Goal: Task Accomplishment & Management: Manage account settings

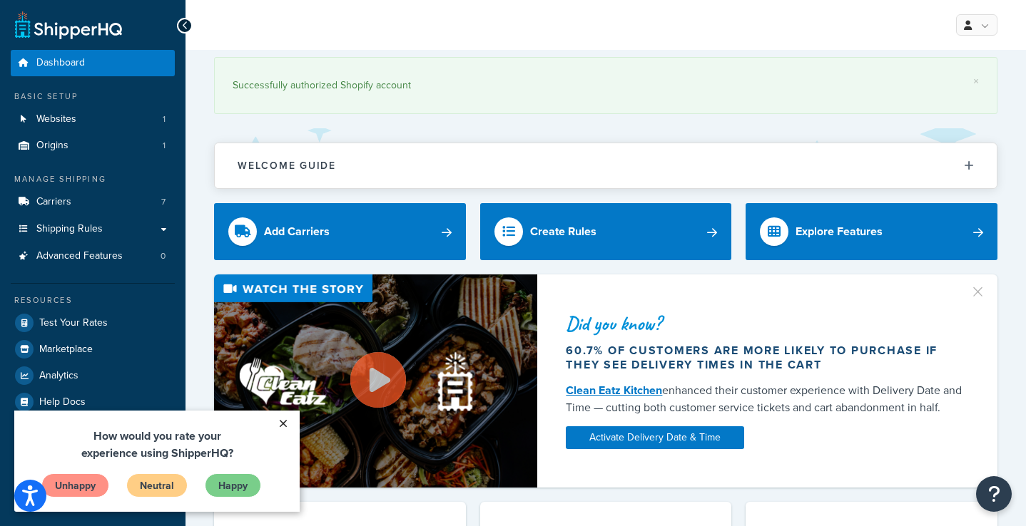
click at [282, 422] on link "×" at bounding box center [282, 424] width 25 height 26
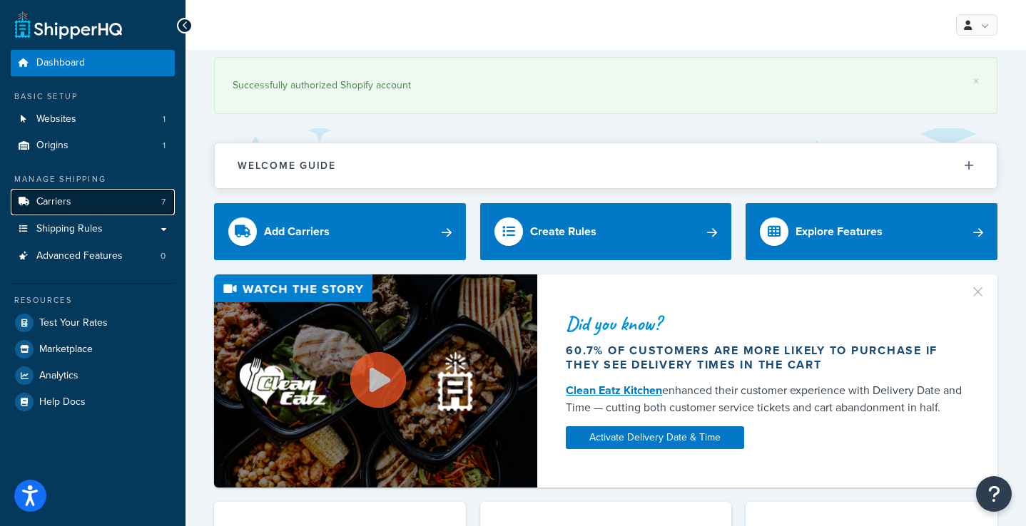
click at [73, 205] on link "Carriers 7" at bounding box center [93, 202] width 164 height 26
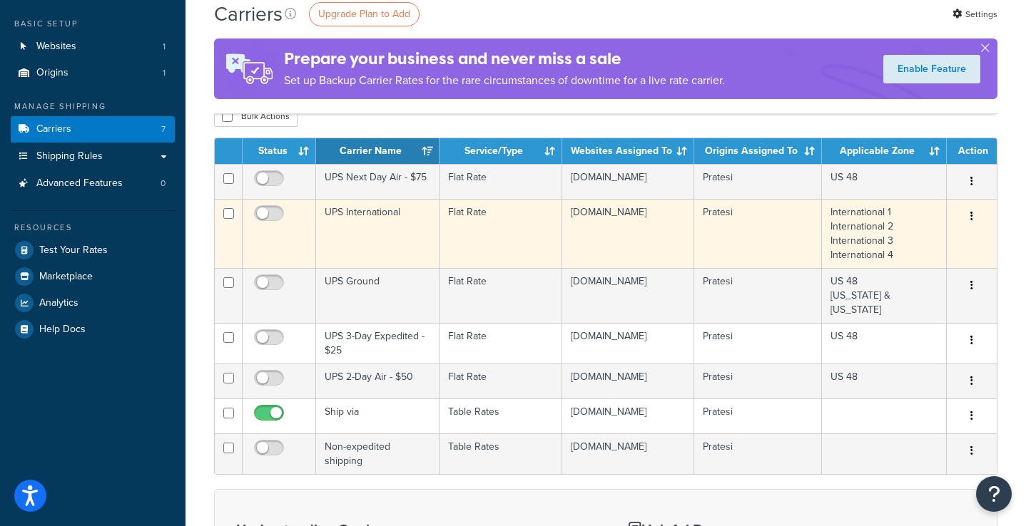
scroll to position [194, 0]
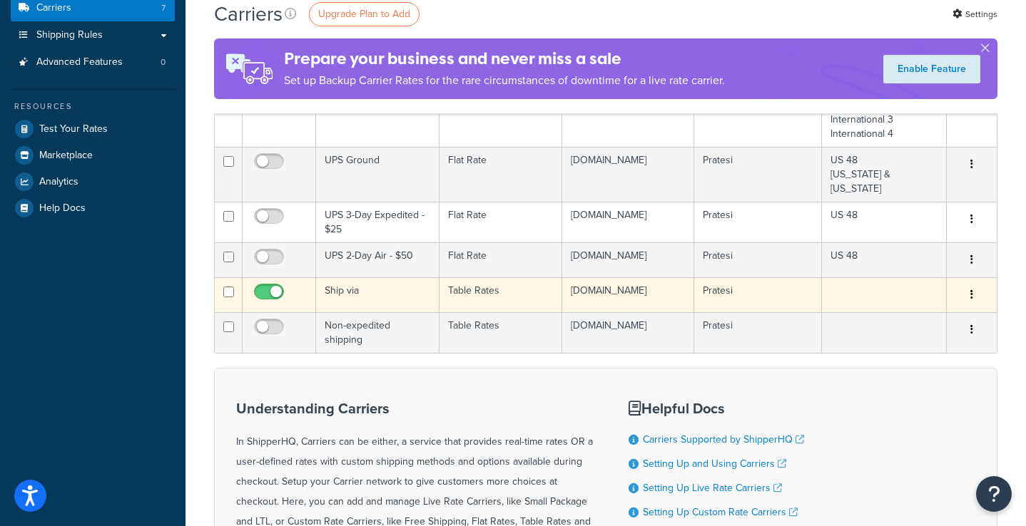
click at [341, 282] on td "Ship via" at bounding box center [377, 294] width 123 height 35
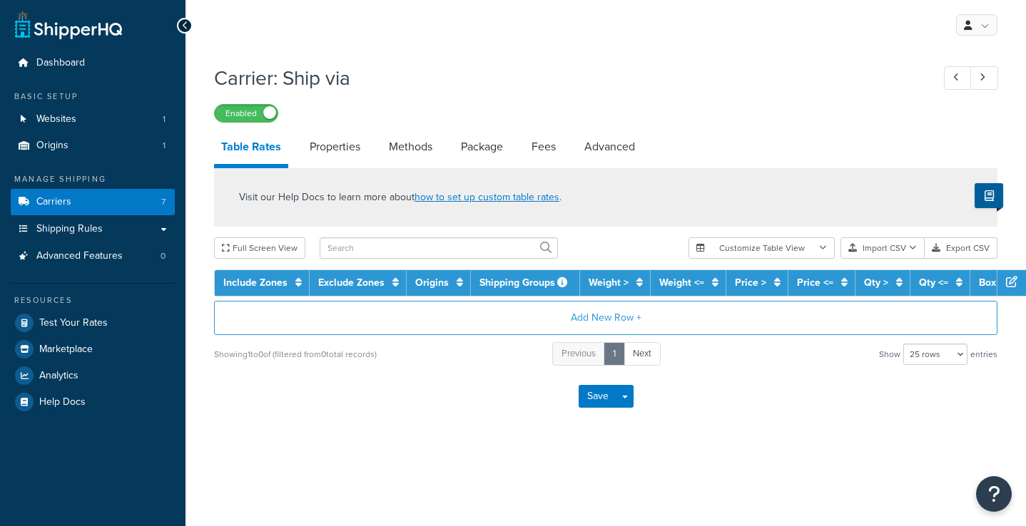
select select "25"
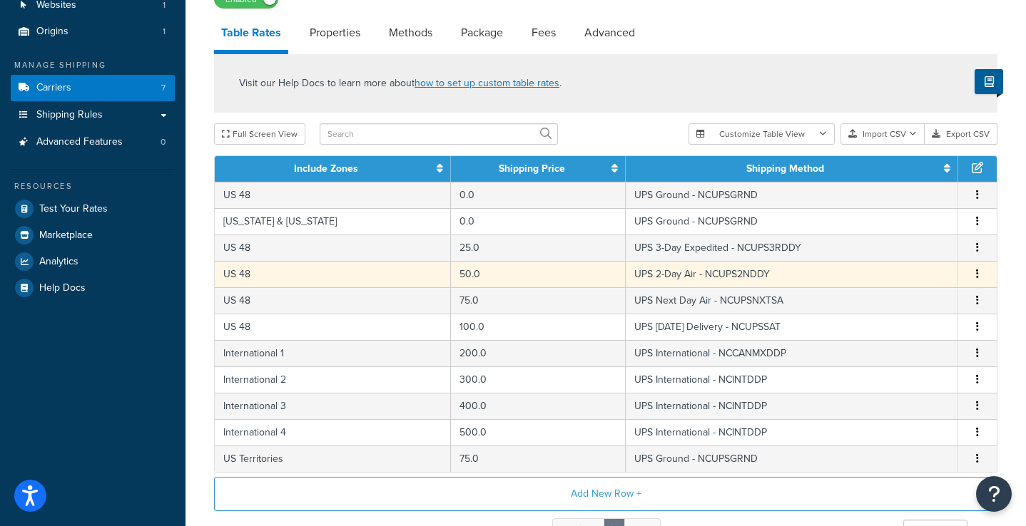
scroll to position [121, 0]
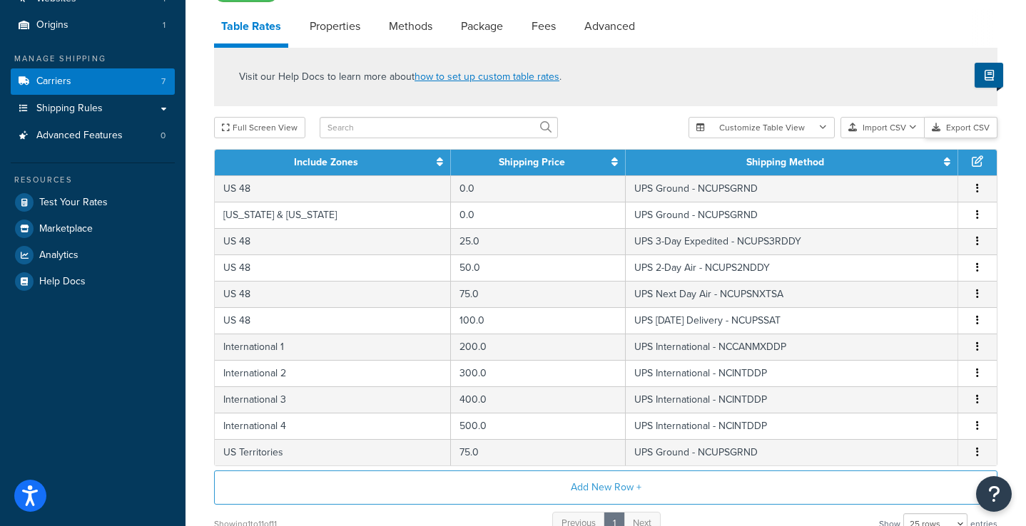
click at [946, 131] on button "Export CSV" at bounding box center [961, 127] width 73 height 21
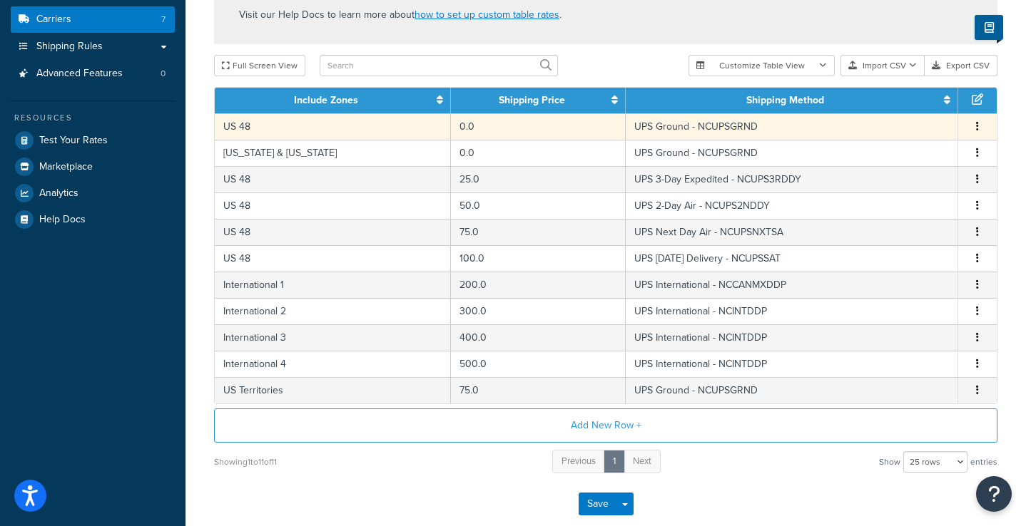
scroll to position [211, 0]
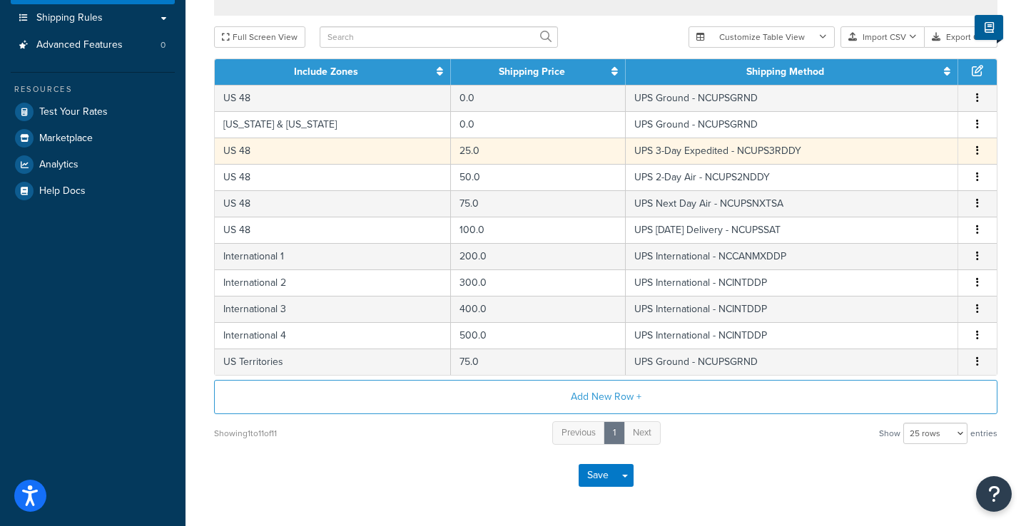
click at [977, 151] on icon "button" at bounding box center [977, 151] width 3 height 10
click at [902, 183] on div "Delete" at bounding box center [905, 181] width 101 height 29
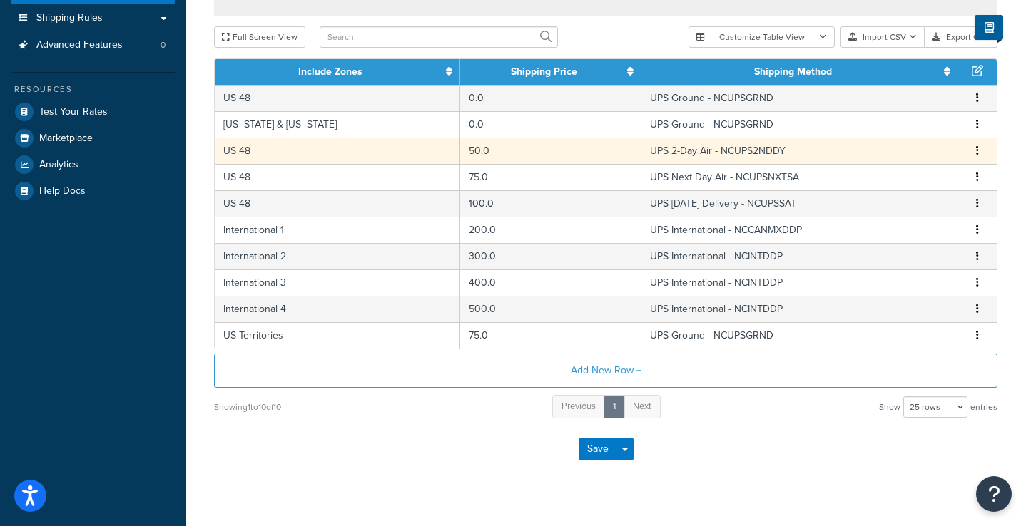
click at [973, 151] on button "button" at bounding box center [977, 151] width 11 height 16
click at [919, 183] on div "Delete" at bounding box center [905, 181] width 101 height 29
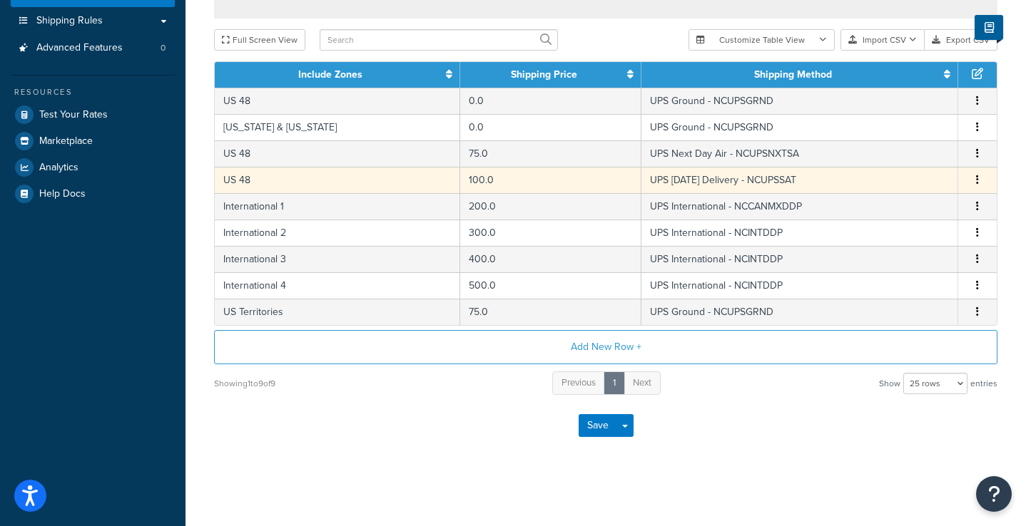
scroll to position [209, 0]
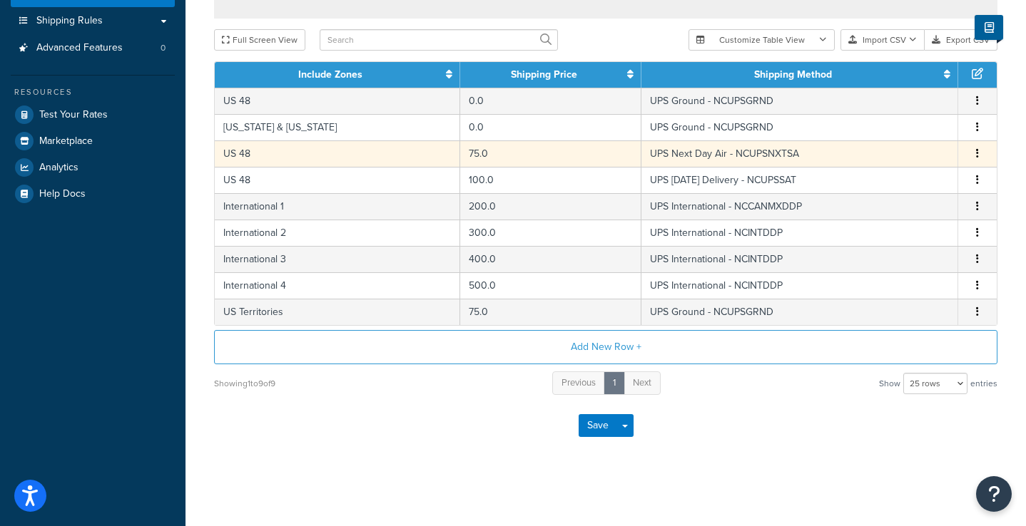
click at [972, 152] on button "button" at bounding box center [977, 154] width 11 height 16
click at [933, 173] on div "Delete" at bounding box center [905, 183] width 101 height 29
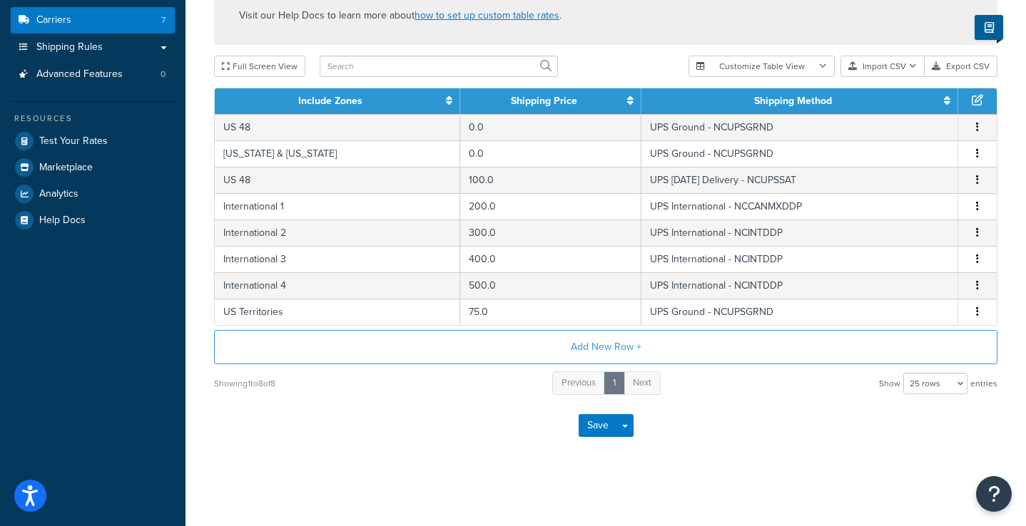
scroll to position [183, 0]
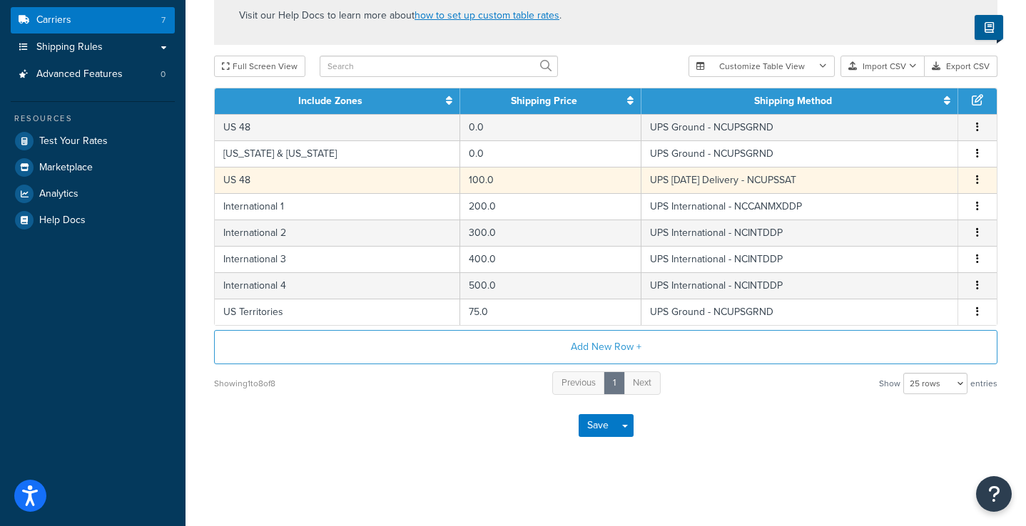
click at [977, 176] on icon "button" at bounding box center [977, 180] width 3 height 10
click at [926, 200] on div "Delete" at bounding box center [905, 209] width 101 height 29
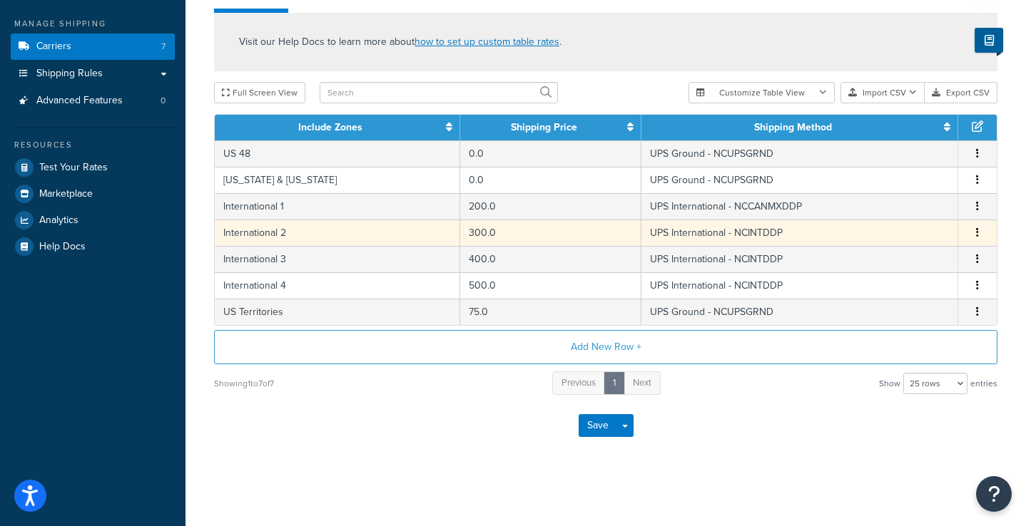
scroll to position [156, 0]
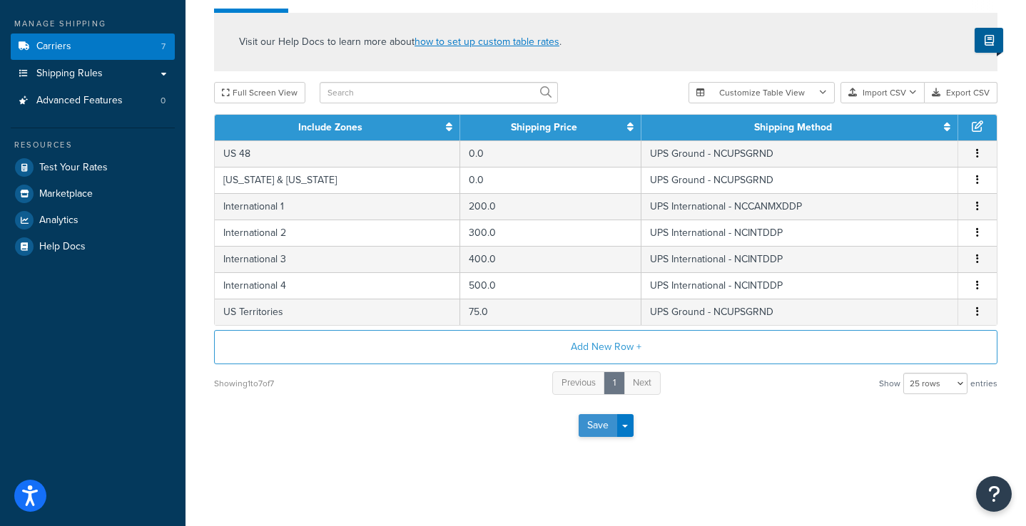
click at [584, 424] on button "Save" at bounding box center [598, 425] width 39 height 23
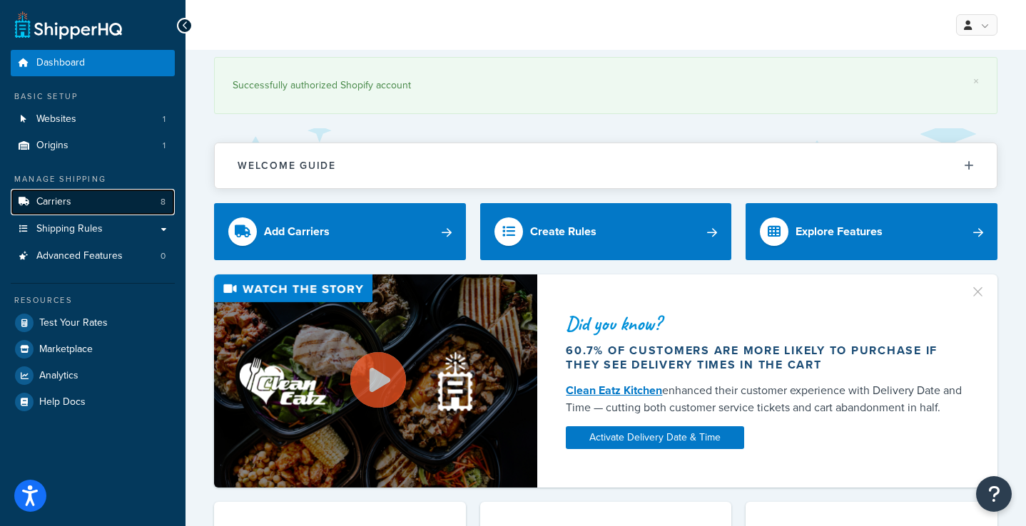
click at [76, 204] on link "Carriers 8" at bounding box center [93, 202] width 164 height 26
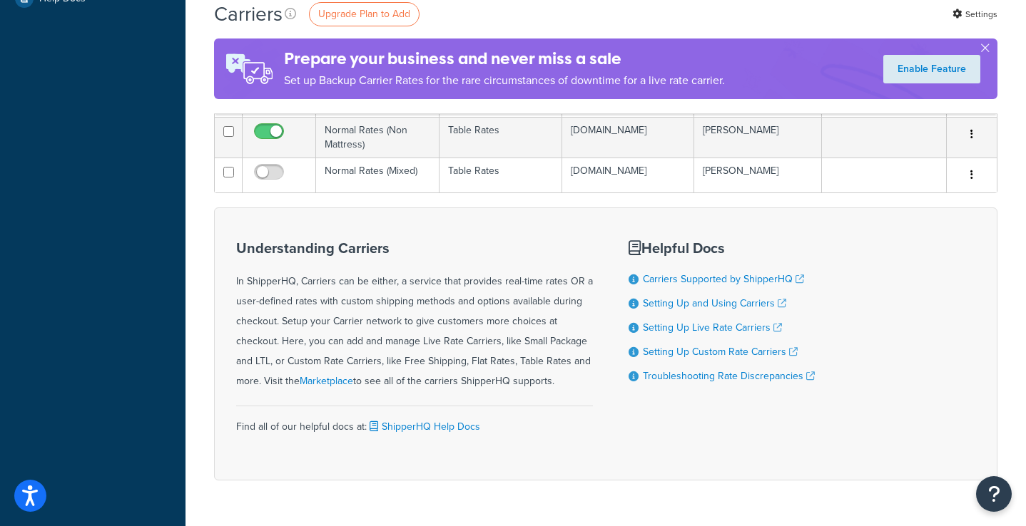
scroll to position [300, 0]
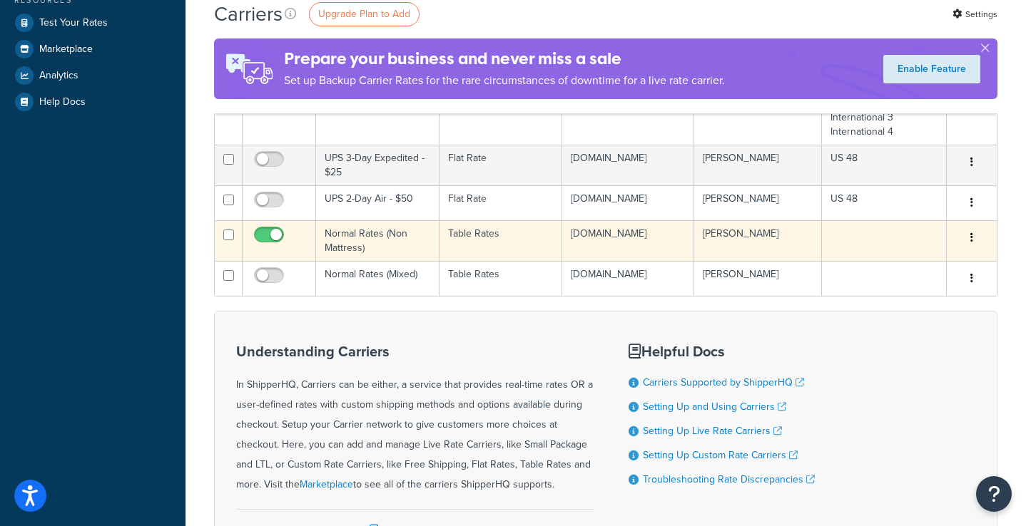
click at [389, 242] on td "Normal Rates (Non Mattress)" at bounding box center [377, 240] width 123 height 41
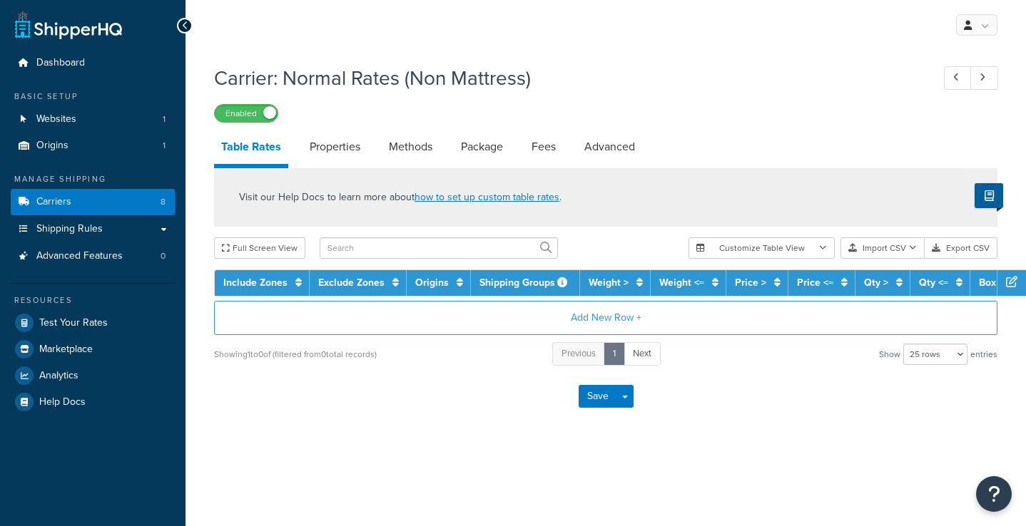
select select "25"
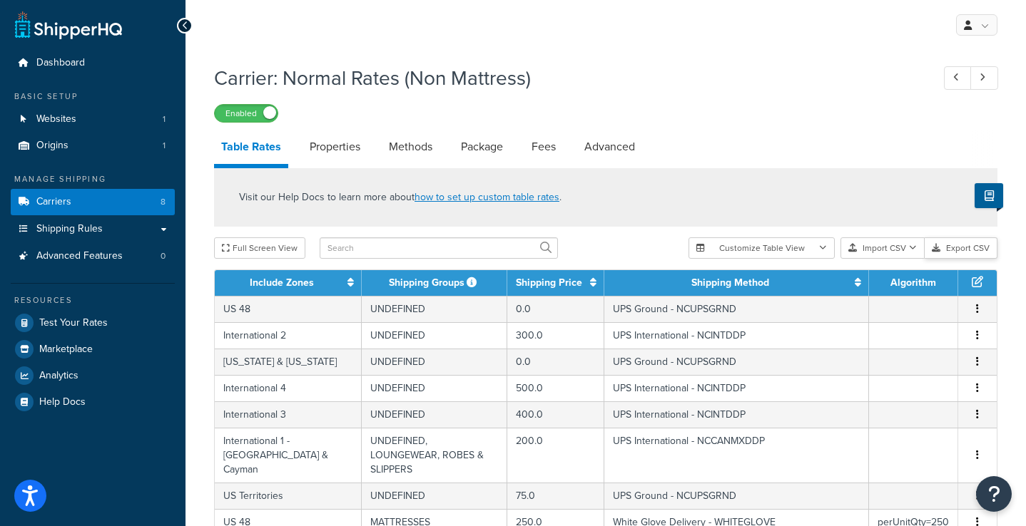
click at [962, 251] on button "Export CSV" at bounding box center [961, 248] width 73 height 21
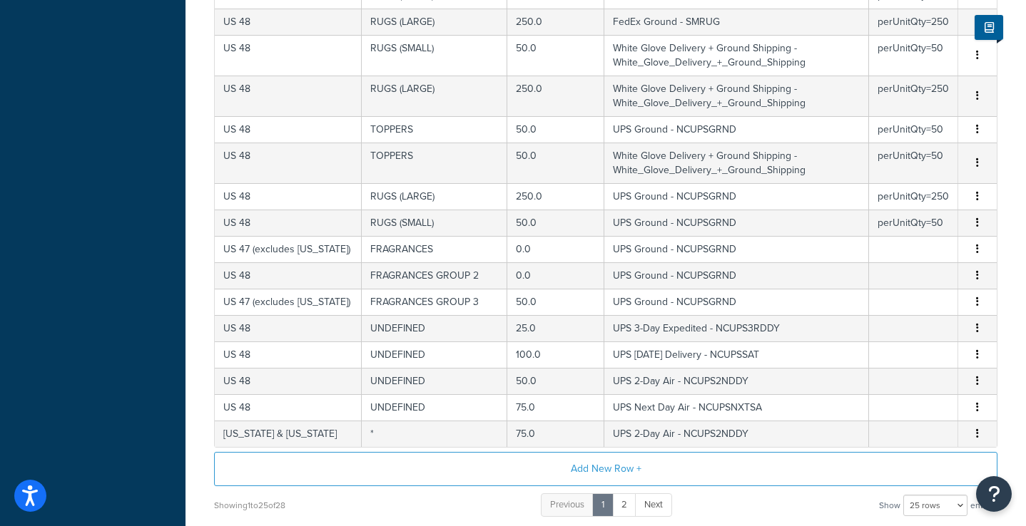
scroll to position [656, 0]
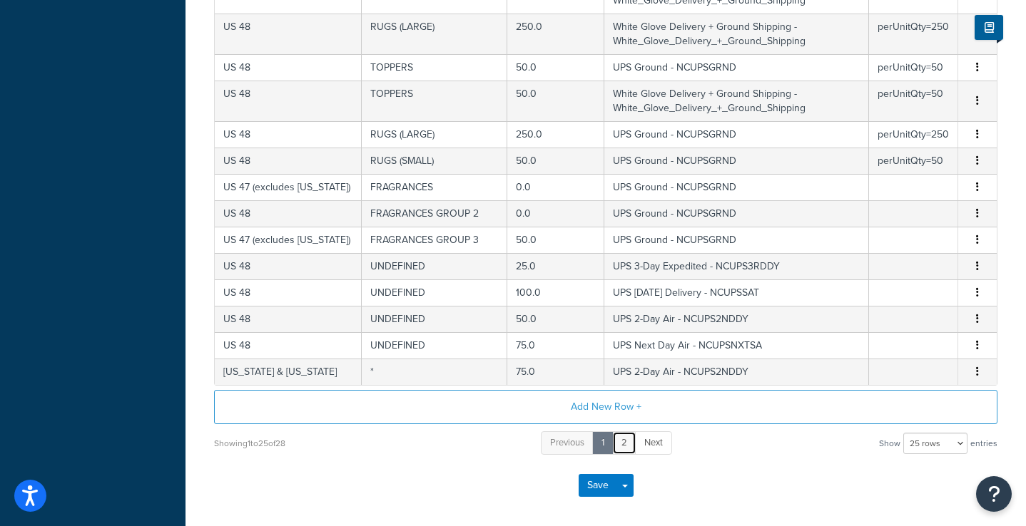
click at [627, 455] on link "2" at bounding box center [624, 444] width 24 height 24
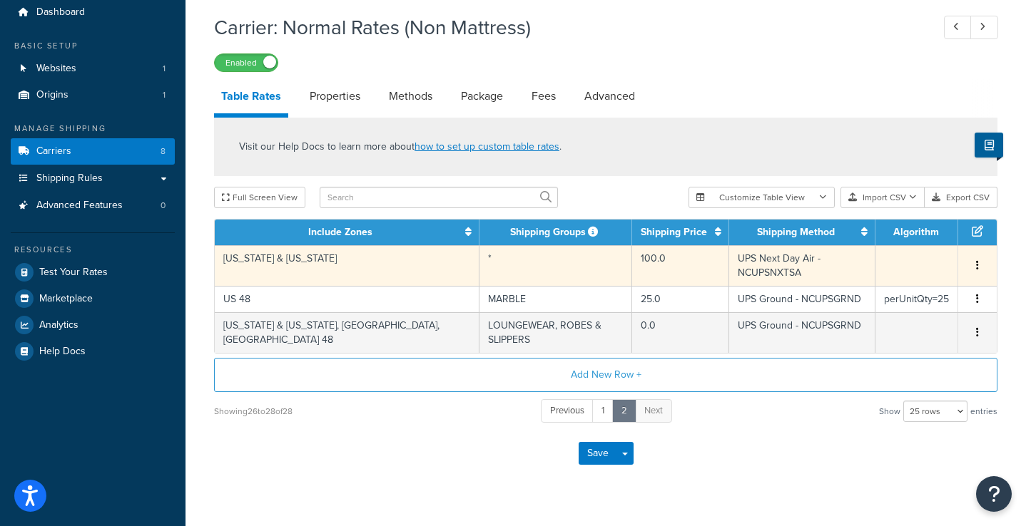
click at [981, 258] on button "button" at bounding box center [977, 266] width 11 height 16
click at [719, 447] on div "Save Save Dropdown Save and Edit" at bounding box center [605, 453] width 783 height 58
click at [982, 258] on button "button" at bounding box center [977, 266] width 11 height 16
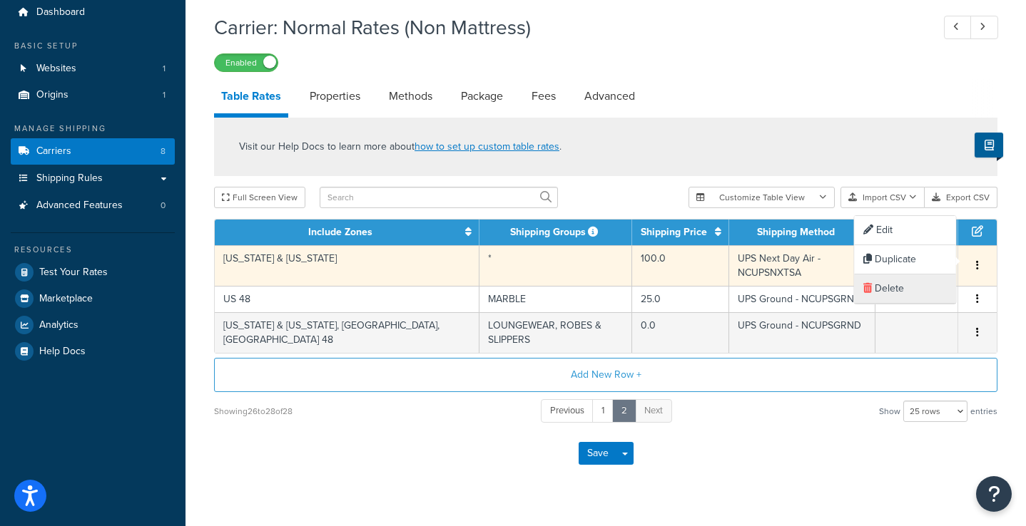
click at [902, 296] on div "Delete" at bounding box center [905, 289] width 101 height 29
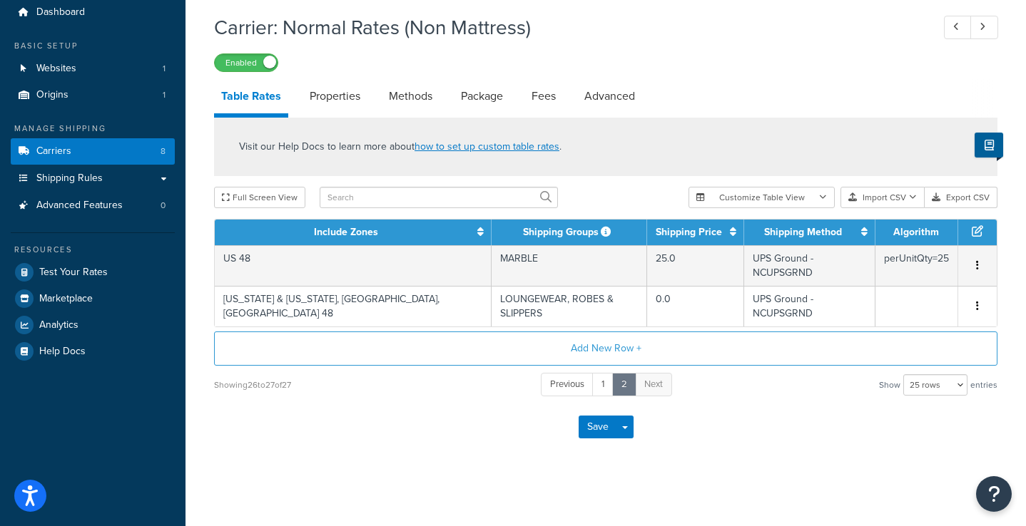
scroll to position [24, 0]
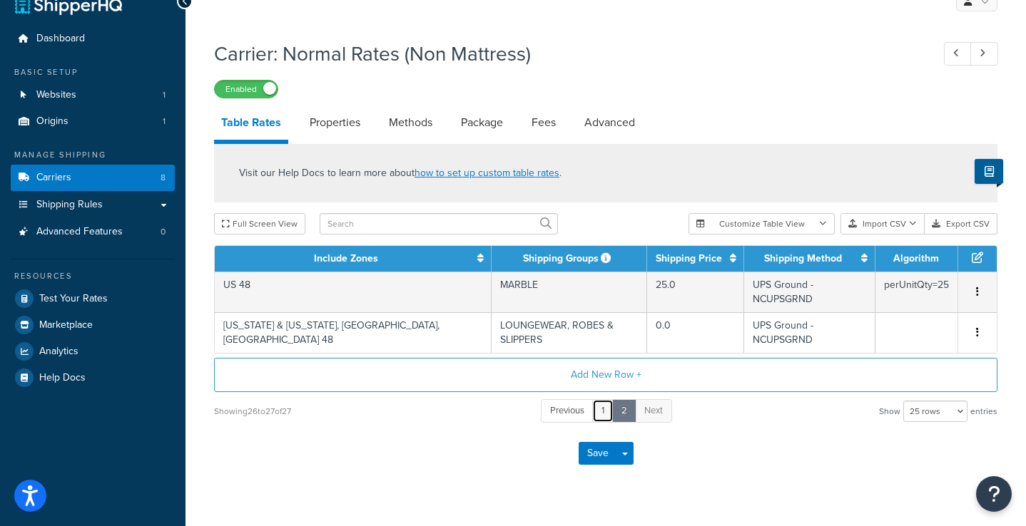
click at [598, 399] on link "1" at bounding box center [602, 411] width 21 height 24
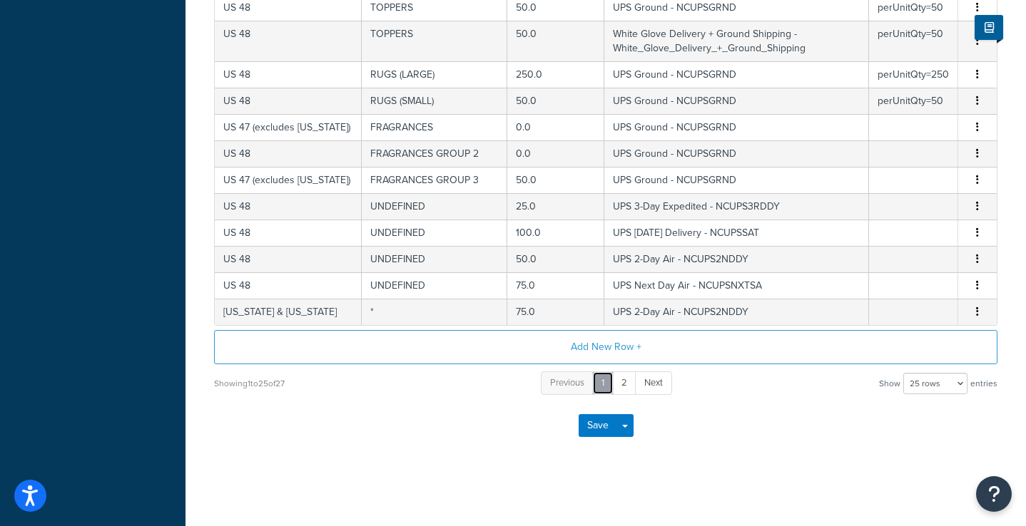
scroll to position [706, 0]
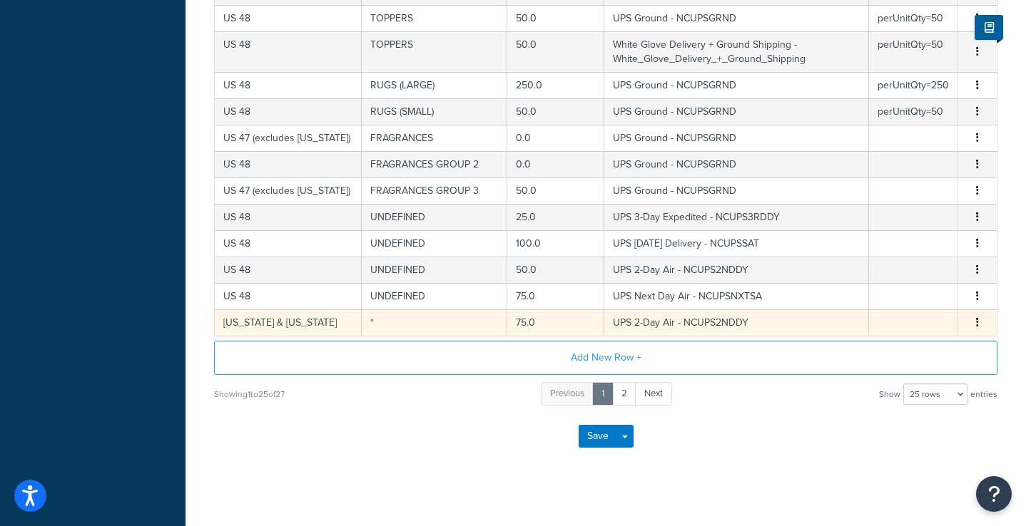
click at [979, 331] on button "button" at bounding box center [977, 323] width 11 height 16
click at [905, 364] on div "Delete" at bounding box center [905, 367] width 101 height 29
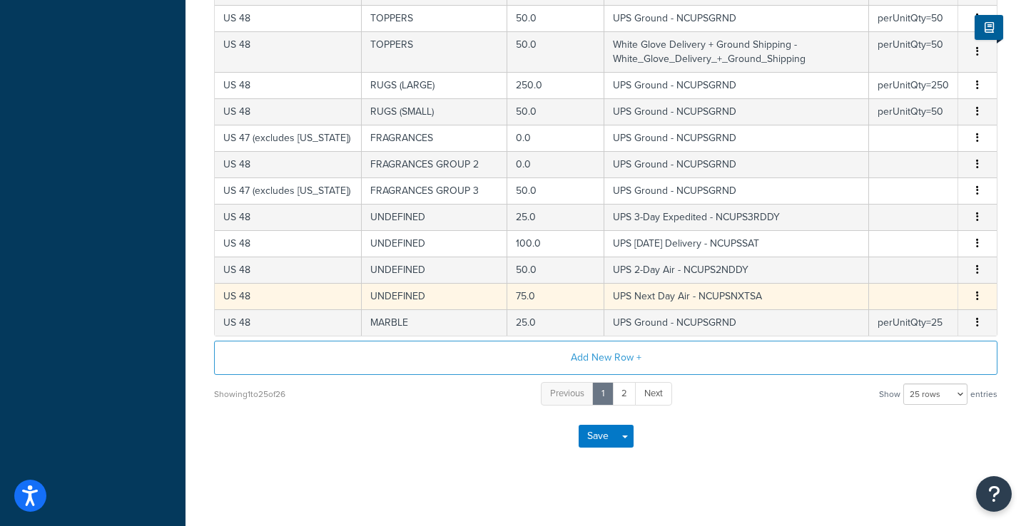
click at [977, 301] on icon "button" at bounding box center [977, 296] width 3 height 10
click at [882, 340] on div "Delete" at bounding box center [905, 341] width 101 height 29
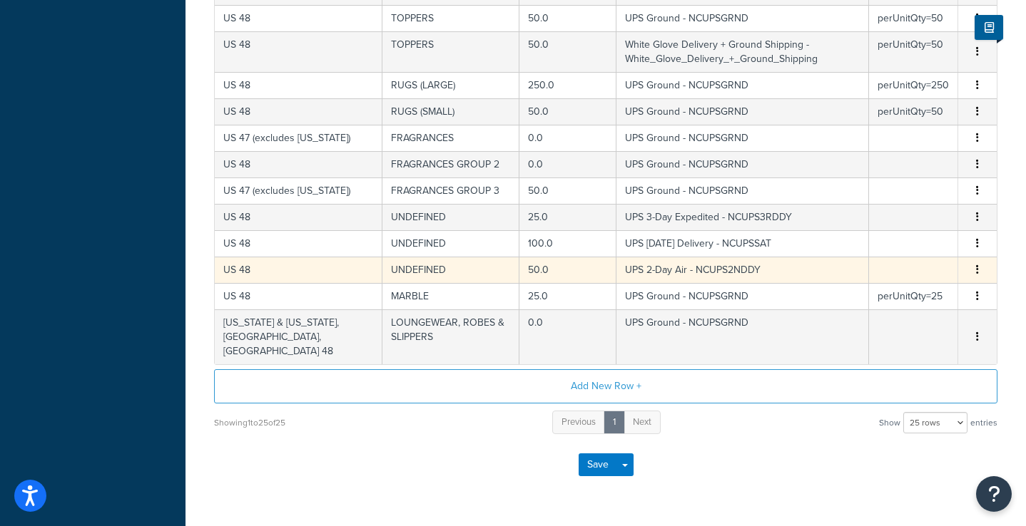
click at [974, 278] on button "button" at bounding box center [977, 271] width 11 height 16
click at [920, 308] on div "Delete" at bounding box center [905, 314] width 101 height 29
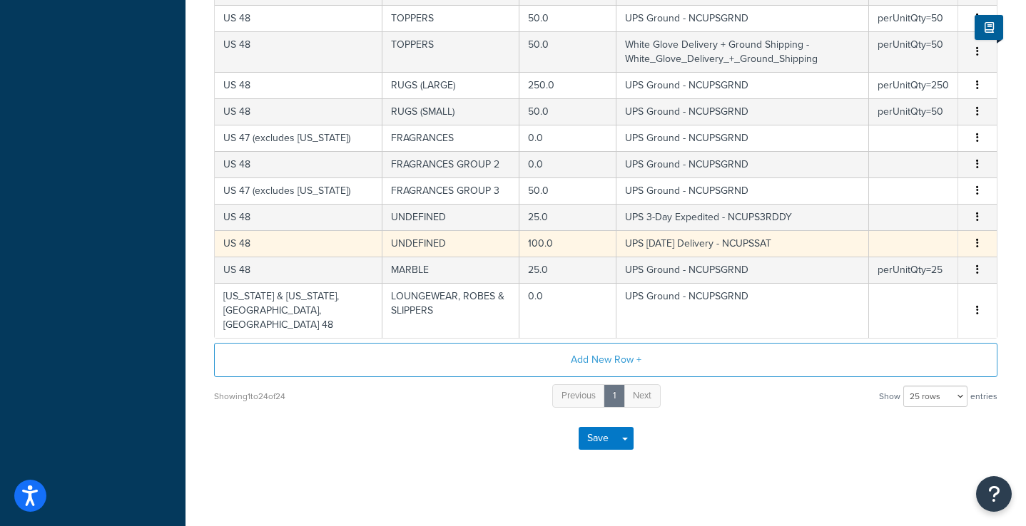
click at [976, 248] on icon "button" at bounding box center [977, 243] width 3 height 10
click at [892, 290] on div "Delete" at bounding box center [905, 288] width 101 height 29
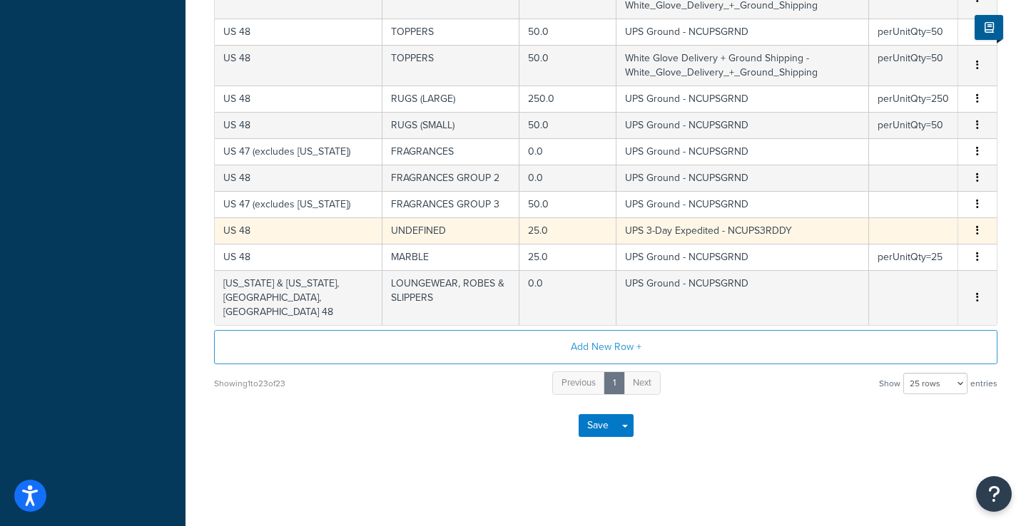
click at [979, 239] on button "button" at bounding box center [977, 231] width 11 height 16
click at [900, 266] on div "Delete" at bounding box center [905, 274] width 101 height 29
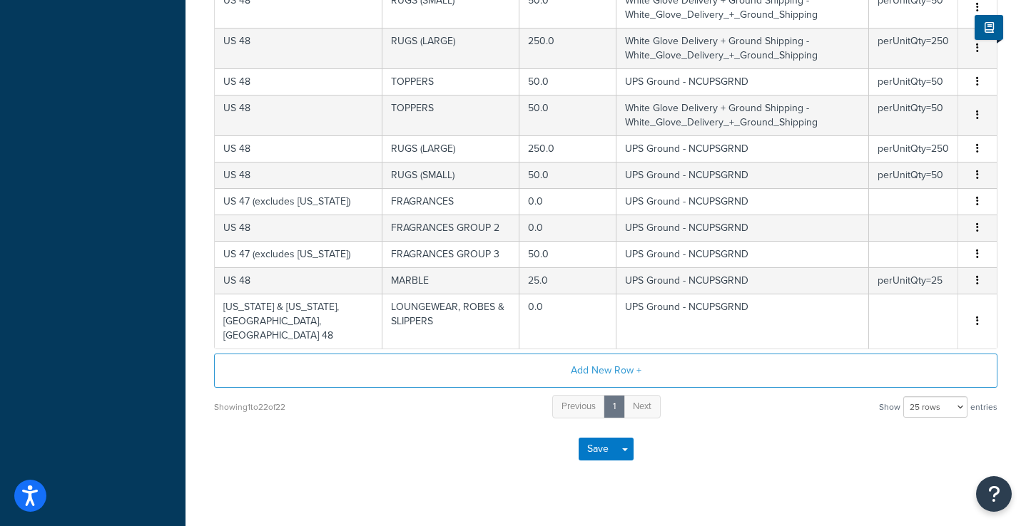
scroll to position [666, 0]
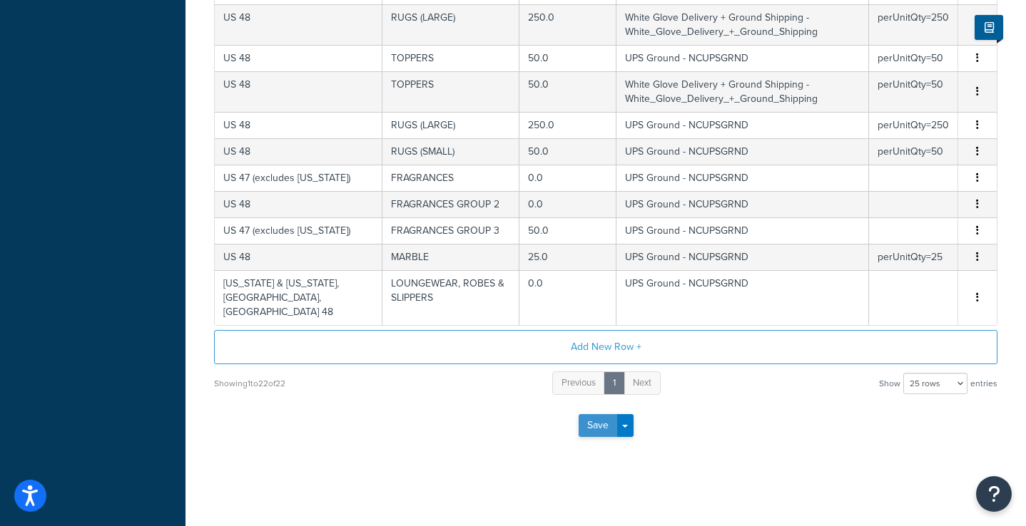
click at [599, 428] on button "Save" at bounding box center [598, 425] width 39 height 23
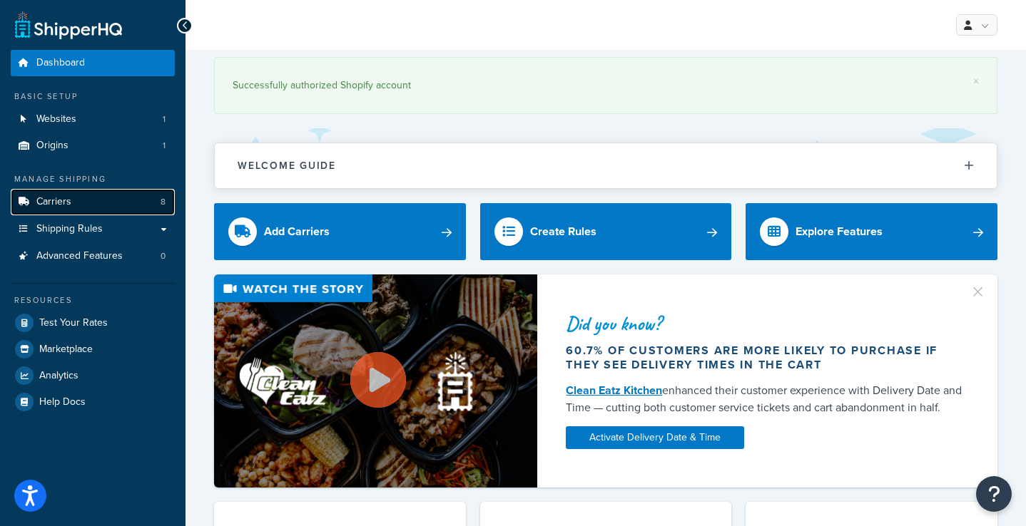
click at [92, 207] on link "Carriers 8" at bounding box center [93, 202] width 164 height 26
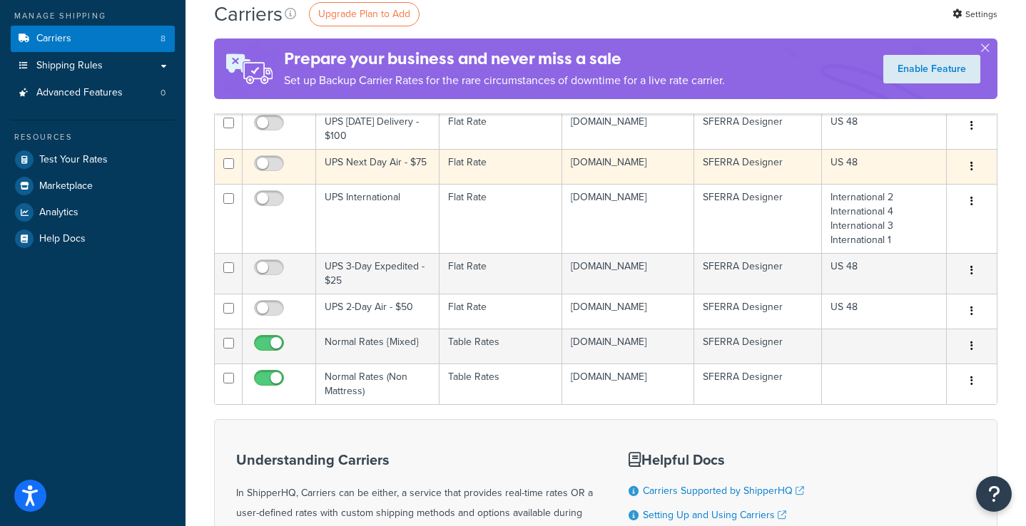
scroll to position [173, 0]
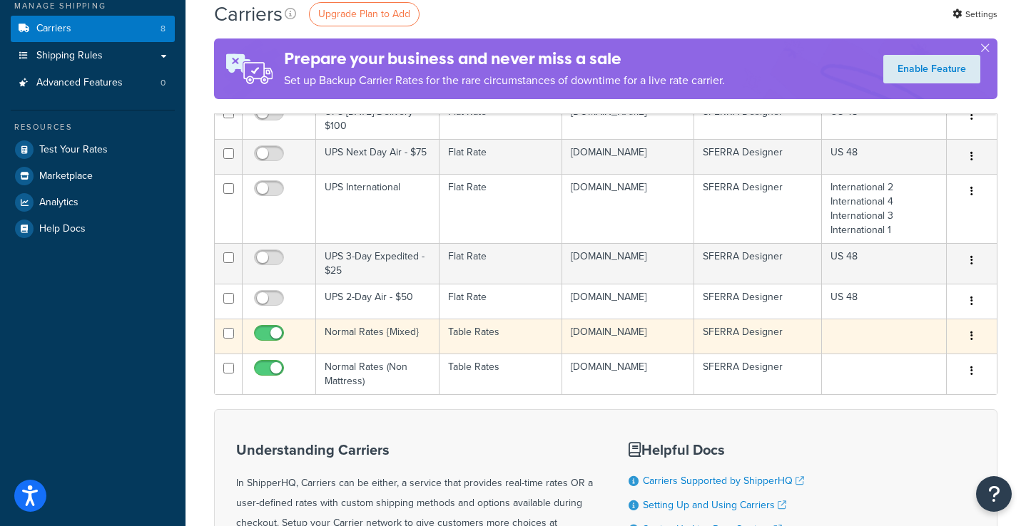
click at [384, 354] on td "Normal Rates {Mixed}" at bounding box center [377, 336] width 123 height 35
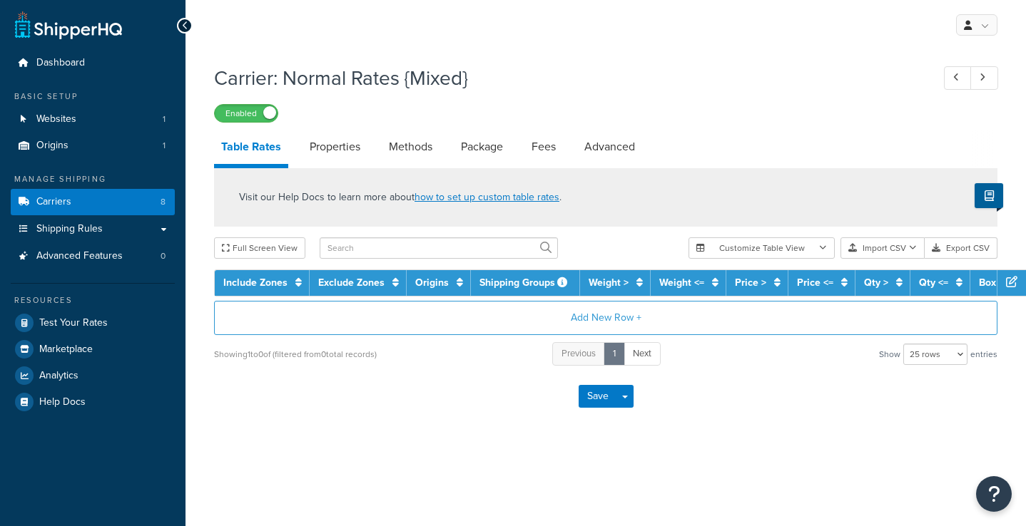
select select "25"
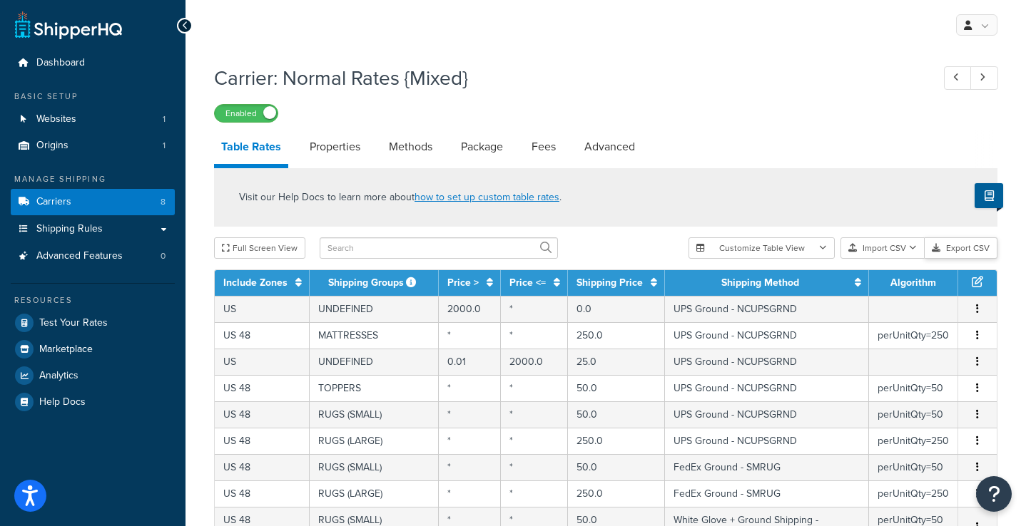
click at [952, 246] on button "Export CSV" at bounding box center [961, 248] width 73 height 21
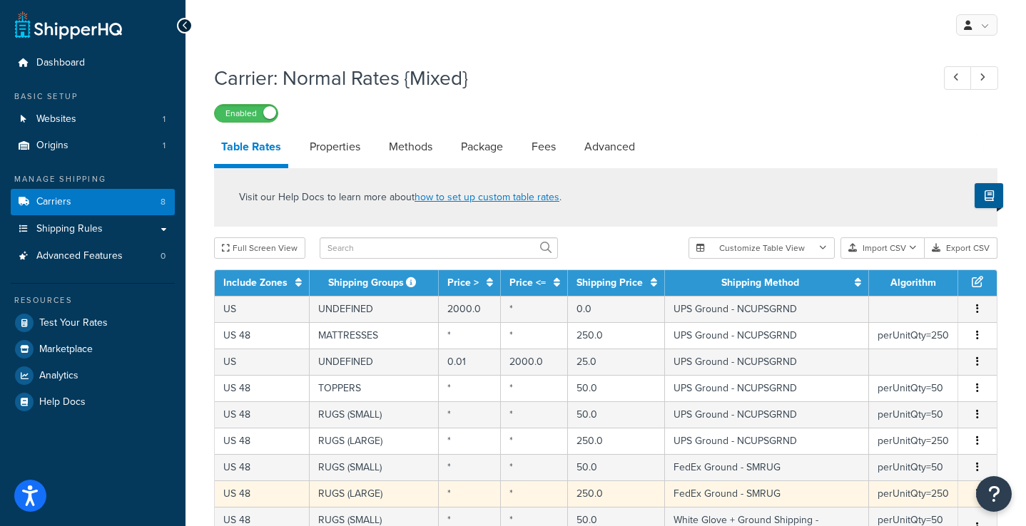
scroll to position [703, 0]
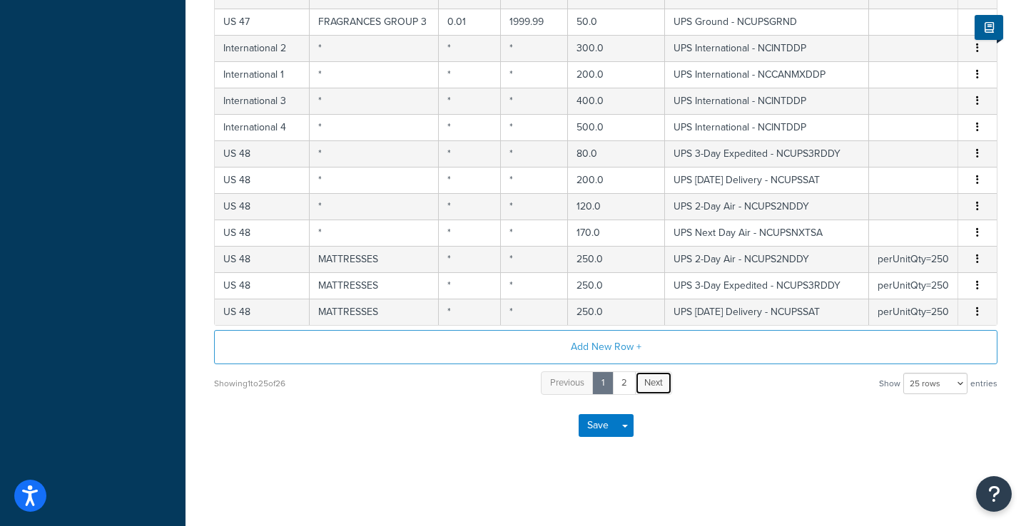
click at [652, 383] on span "Next" at bounding box center [653, 383] width 19 height 14
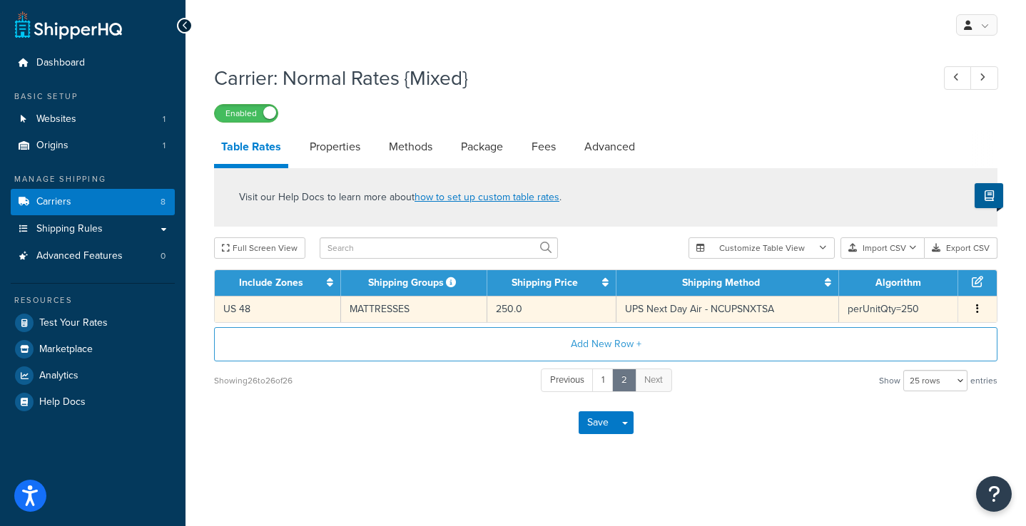
click at [977, 312] on icon "button" at bounding box center [977, 309] width 3 height 10
click at [771, 455] on div "Carrier: Normal Rates {Mixed} Enabled Table Rates Properties Methods Package Fe…" at bounding box center [605, 272] width 840 height 431
click at [601, 392] on link "1" at bounding box center [602, 381] width 21 height 24
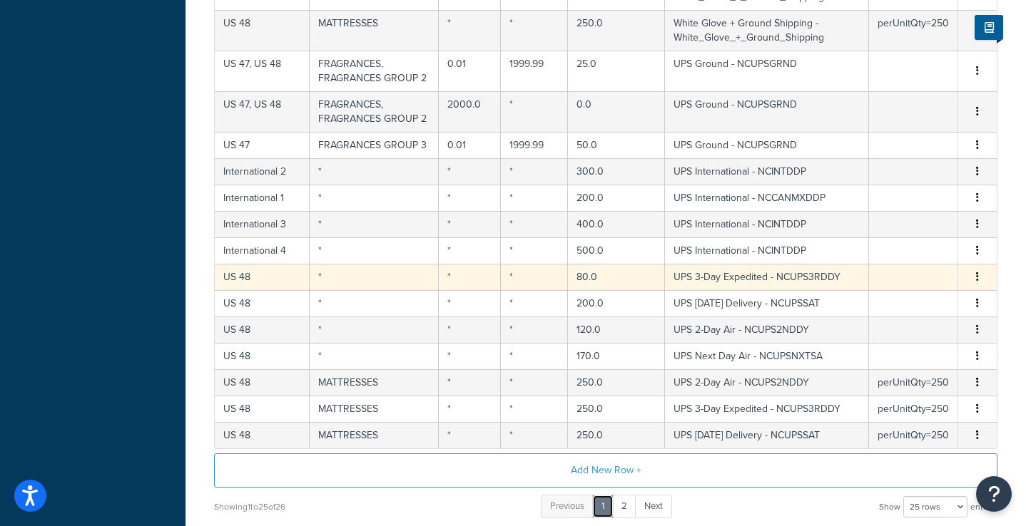
scroll to position [602, 0]
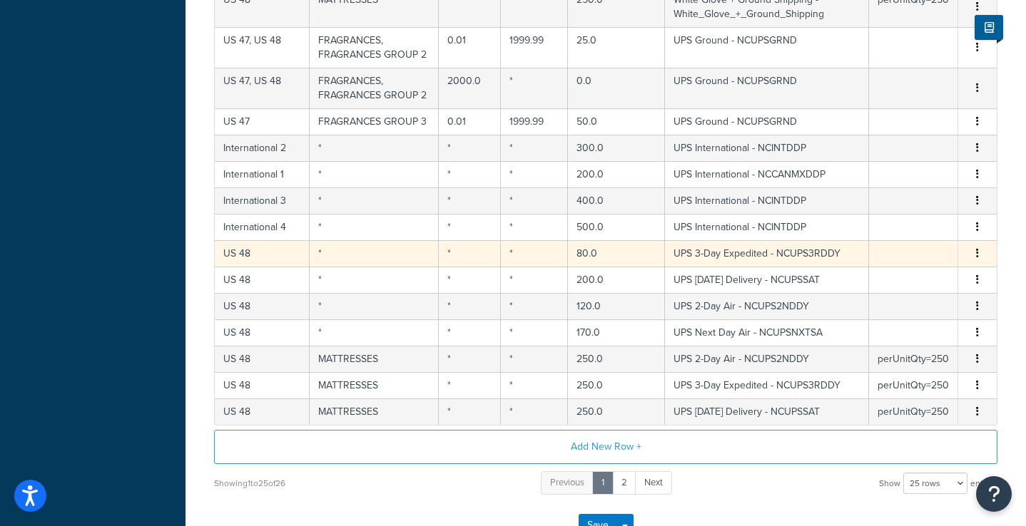
click at [977, 253] on icon "button" at bounding box center [977, 253] width 3 height 10
click at [910, 285] on div "Delete" at bounding box center [905, 284] width 101 height 29
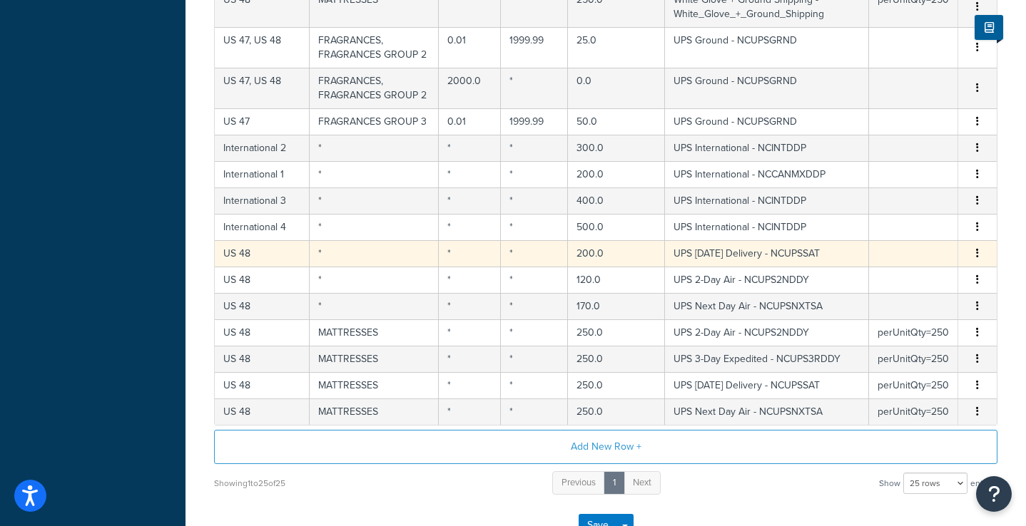
click at [977, 251] on icon "button" at bounding box center [977, 253] width 3 height 10
click at [916, 279] on div "Delete" at bounding box center [905, 284] width 101 height 29
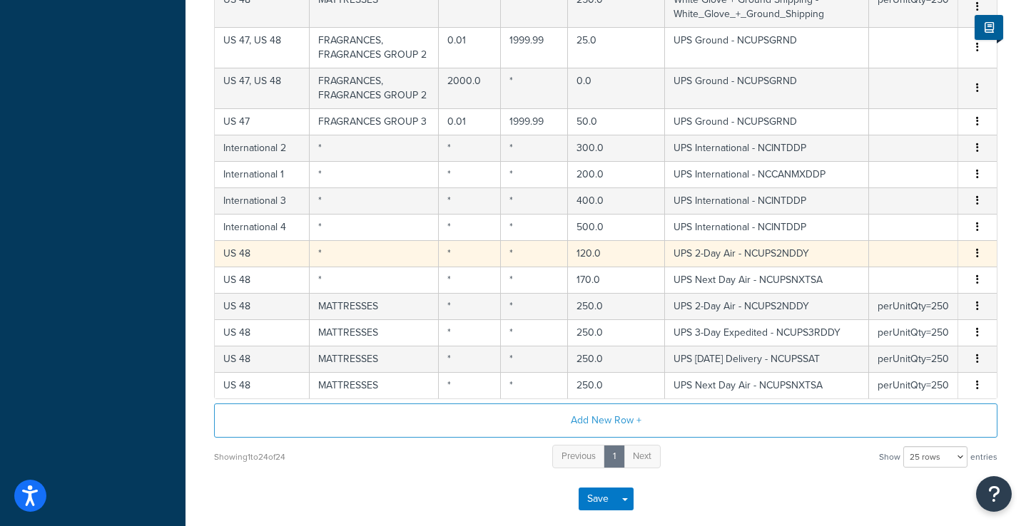
click at [979, 252] on button "button" at bounding box center [977, 254] width 11 height 16
click at [910, 280] on div "Delete" at bounding box center [905, 284] width 101 height 29
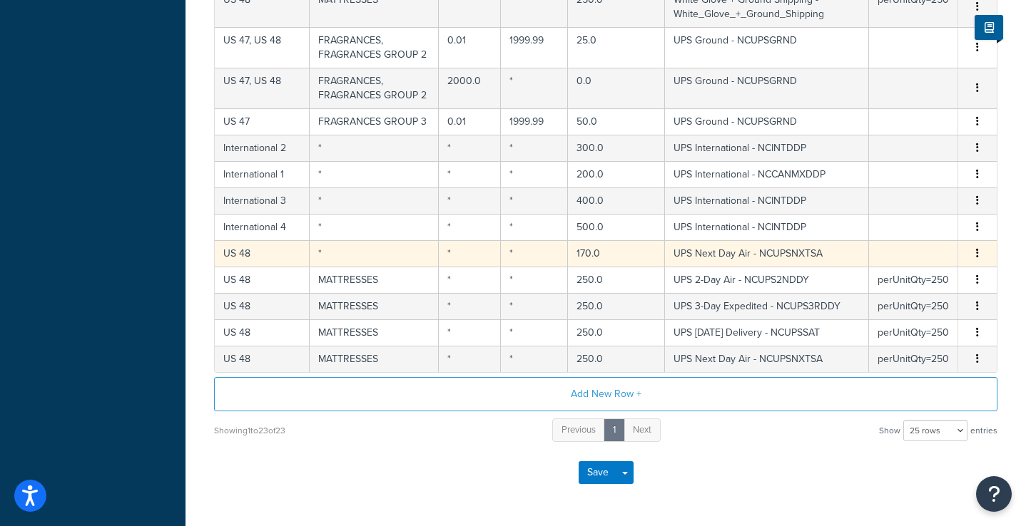
click at [980, 253] on button "button" at bounding box center [977, 254] width 11 height 16
click at [920, 285] on div "Delete" at bounding box center [905, 284] width 101 height 29
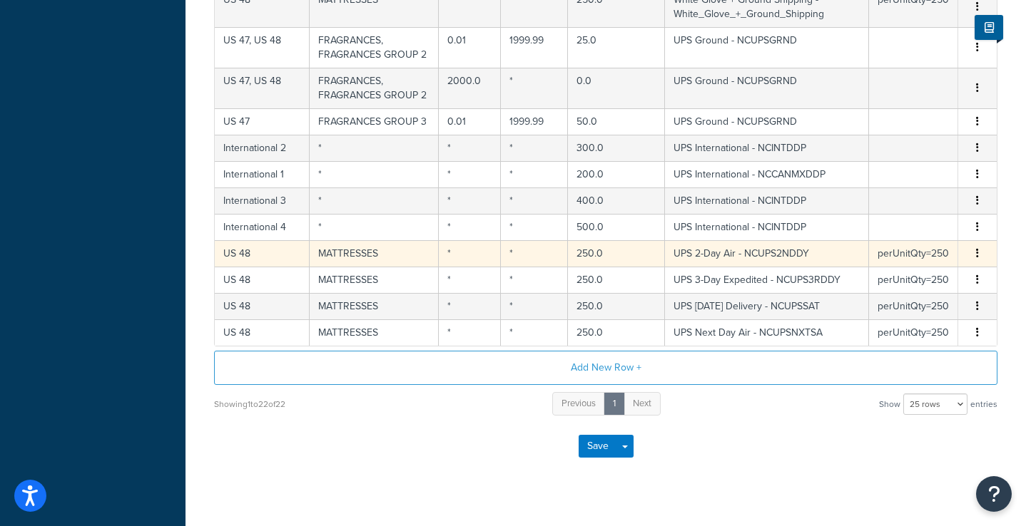
click at [973, 250] on button "button" at bounding box center [977, 254] width 11 height 16
click at [870, 277] on div "Delete" at bounding box center [905, 284] width 101 height 29
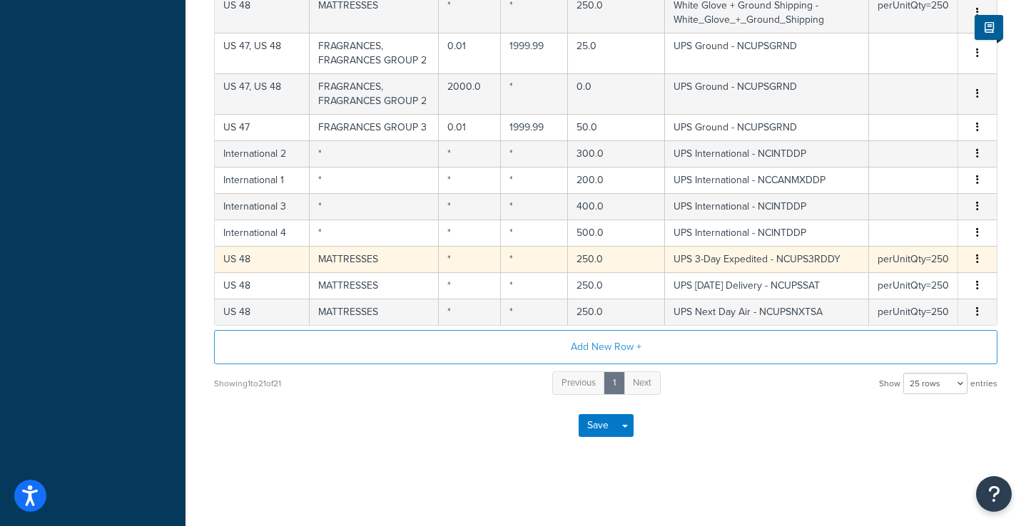
click at [977, 255] on icon "button" at bounding box center [977, 259] width 3 height 10
click at [900, 289] on div "Delete" at bounding box center [905, 289] width 101 height 29
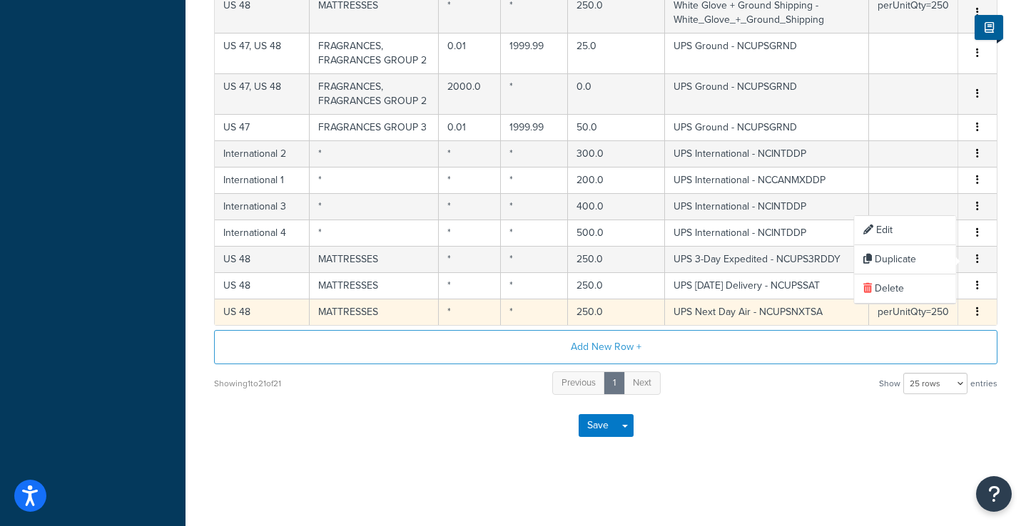
scroll to position [571, 0]
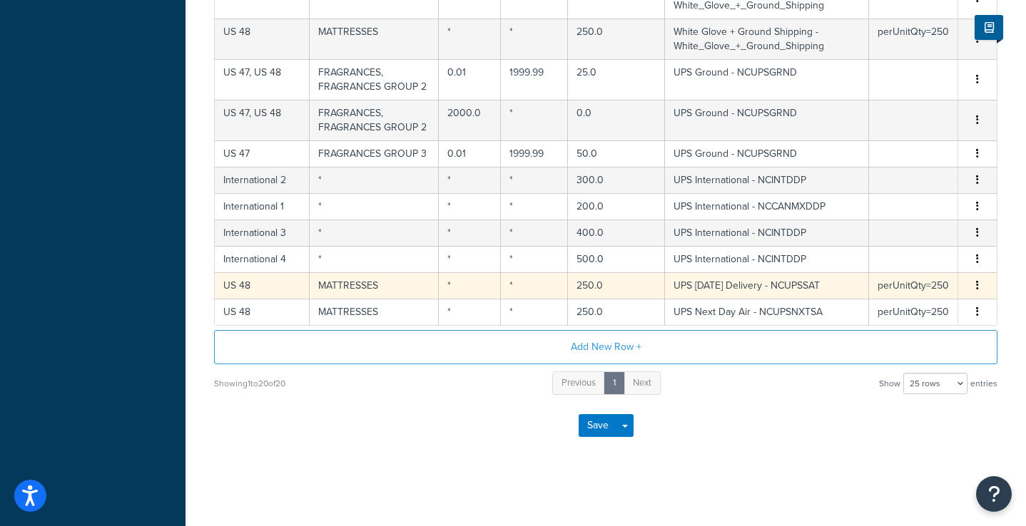
click at [982, 285] on button "button" at bounding box center [977, 286] width 11 height 16
click at [925, 307] on div "Delete" at bounding box center [905, 315] width 101 height 29
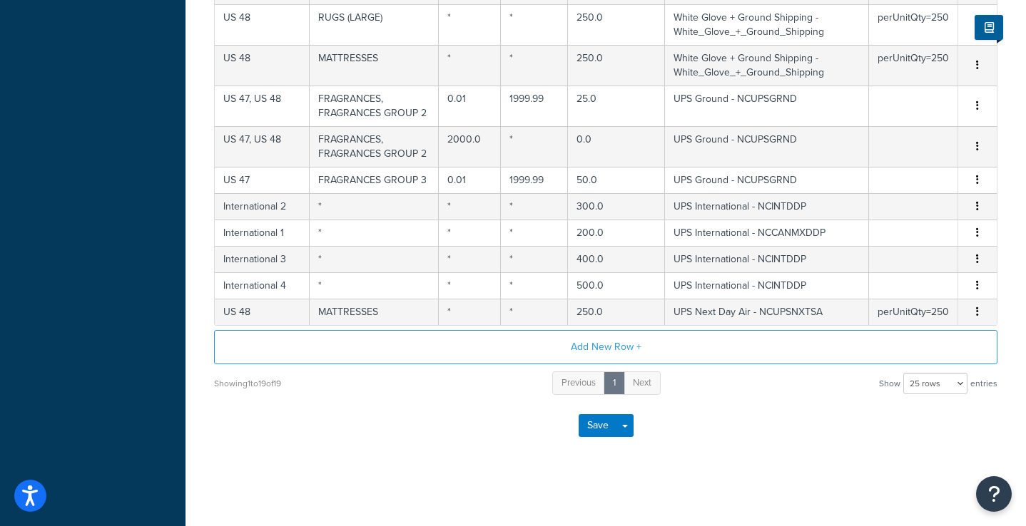
scroll to position [544, 0]
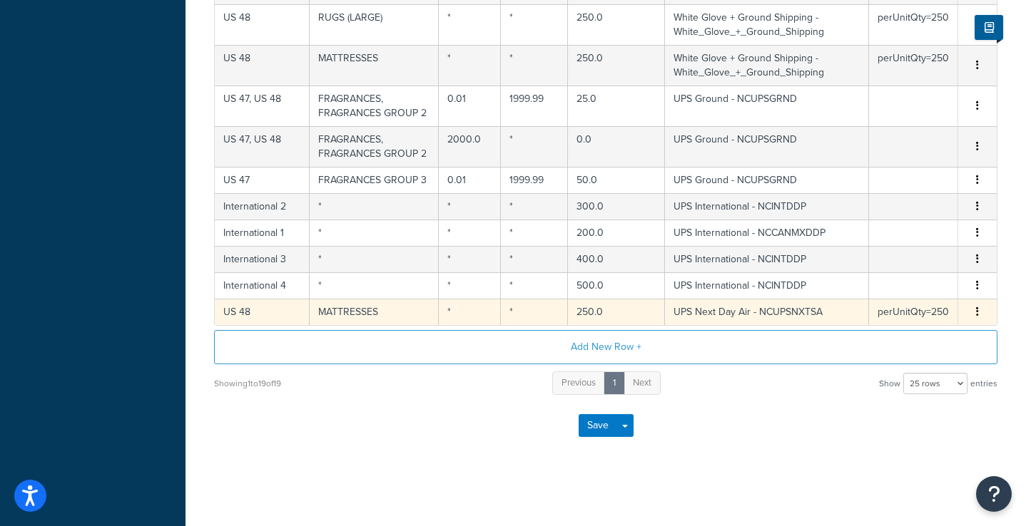
click at [977, 308] on icon "button" at bounding box center [977, 312] width 3 height 10
click at [891, 337] on div "Delete" at bounding box center [905, 341] width 101 height 29
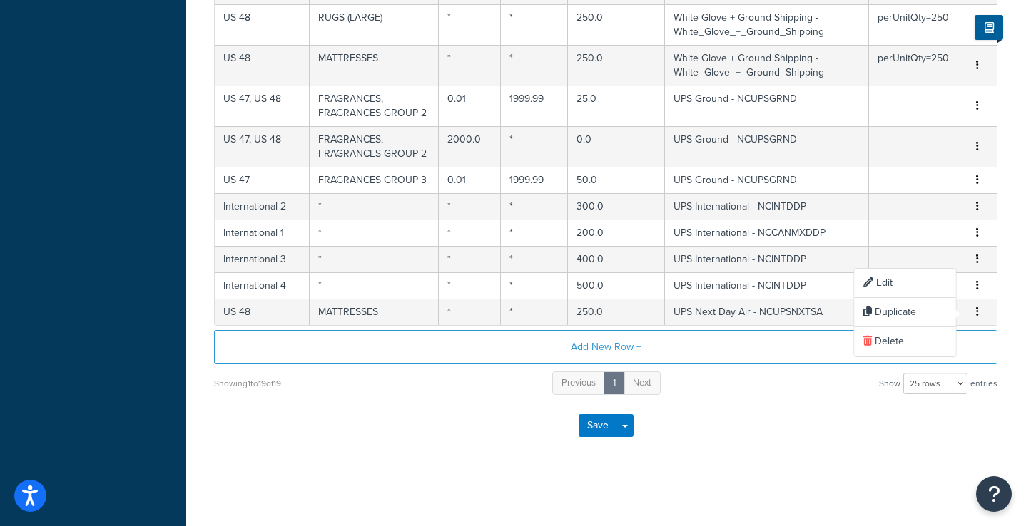
scroll to position [518, 0]
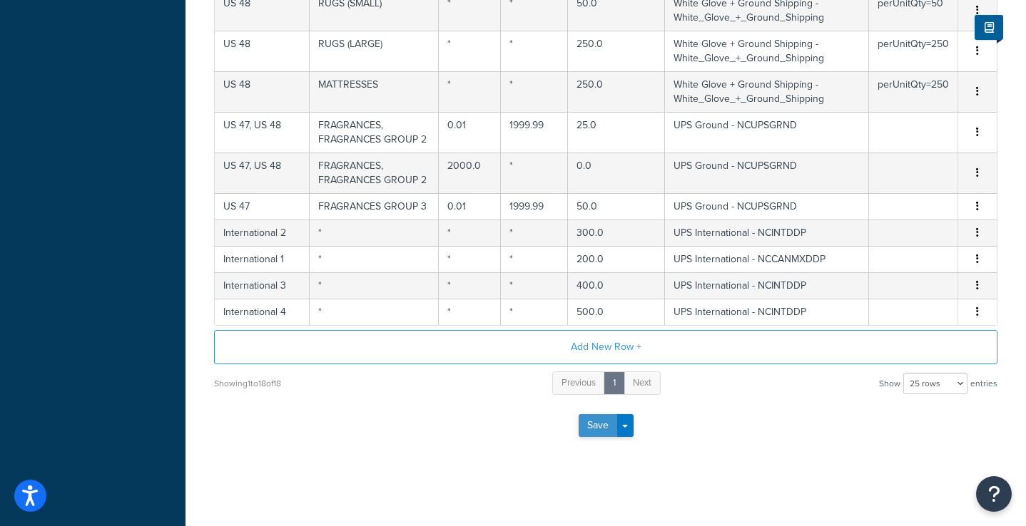
click at [586, 424] on button "Save" at bounding box center [598, 425] width 39 height 23
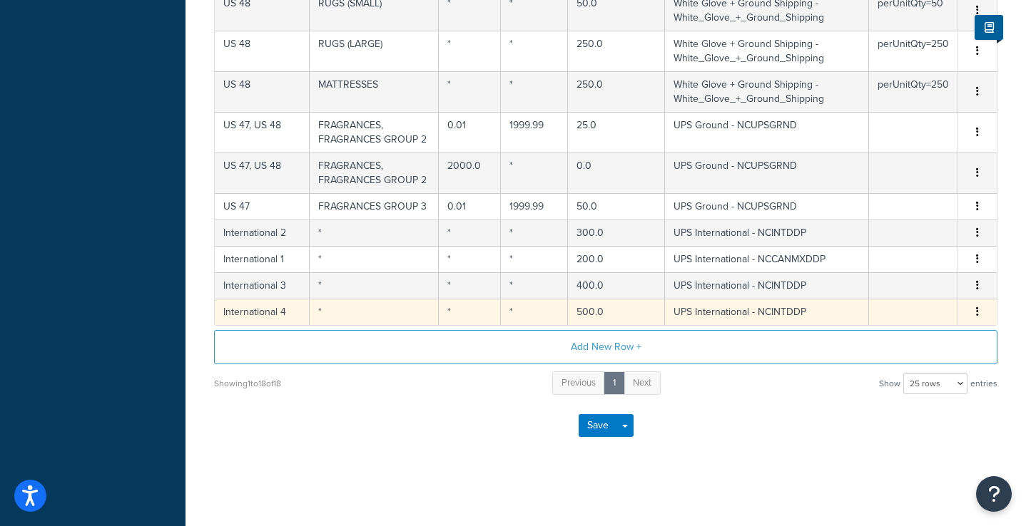
scroll to position [0, 0]
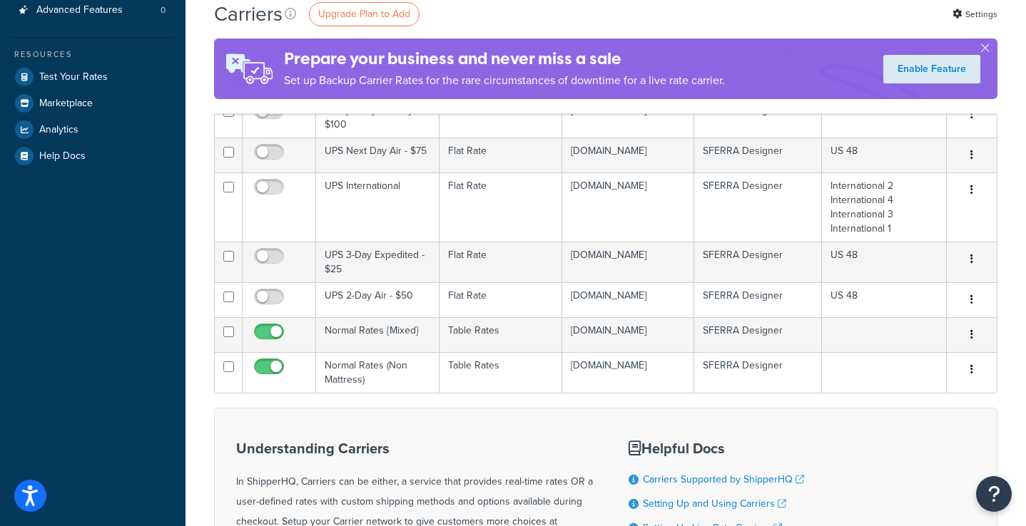
scroll to position [295, 0]
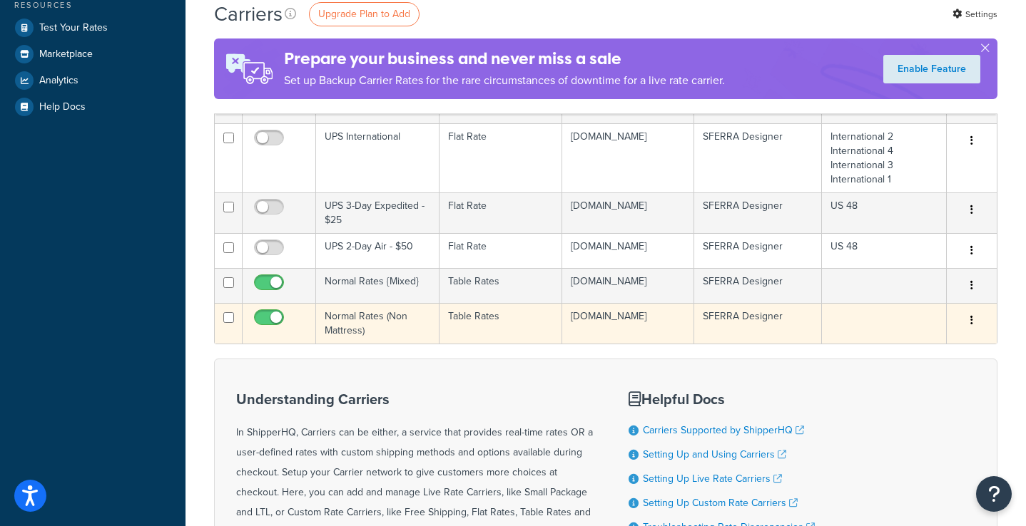
click at [412, 344] on td "Normal Rates (Non Mattress)" at bounding box center [377, 323] width 123 height 41
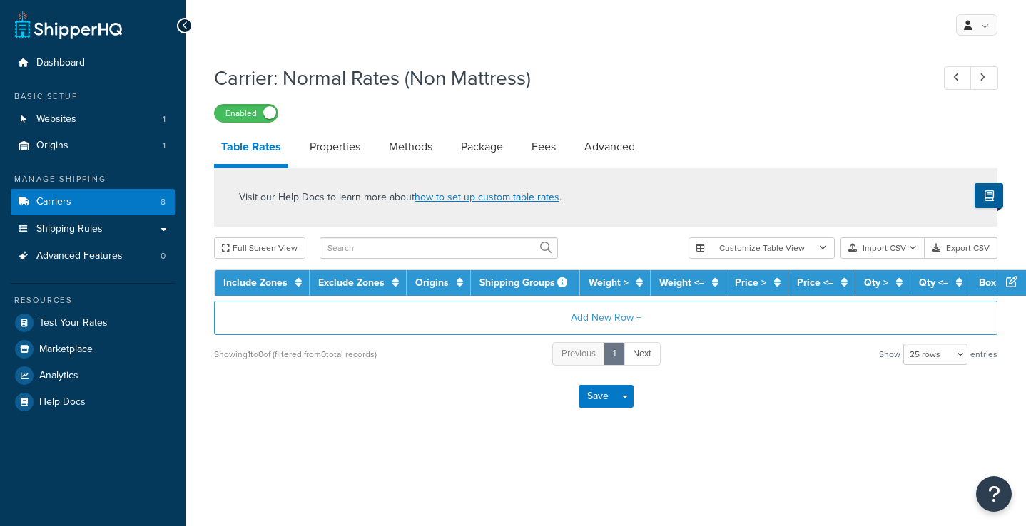
select select "25"
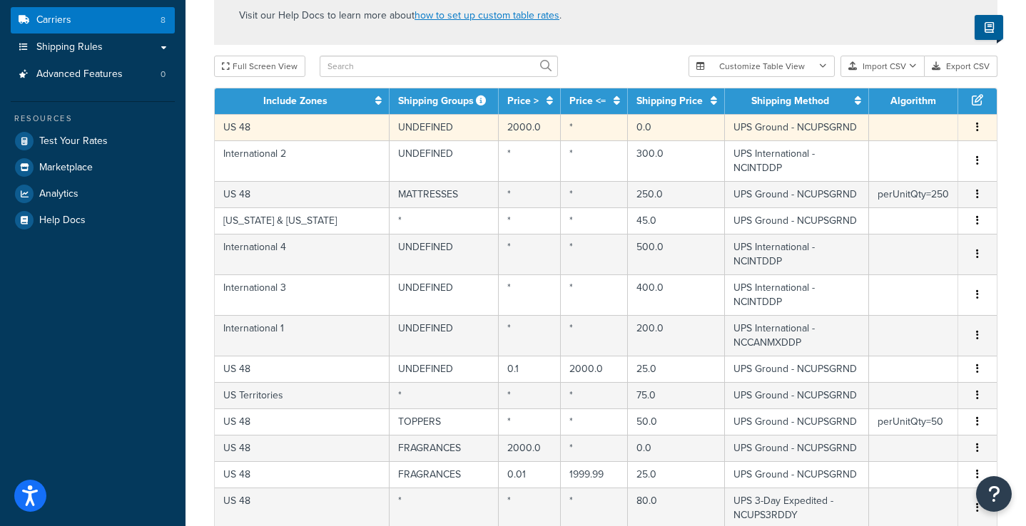
scroll to position [113, 0]
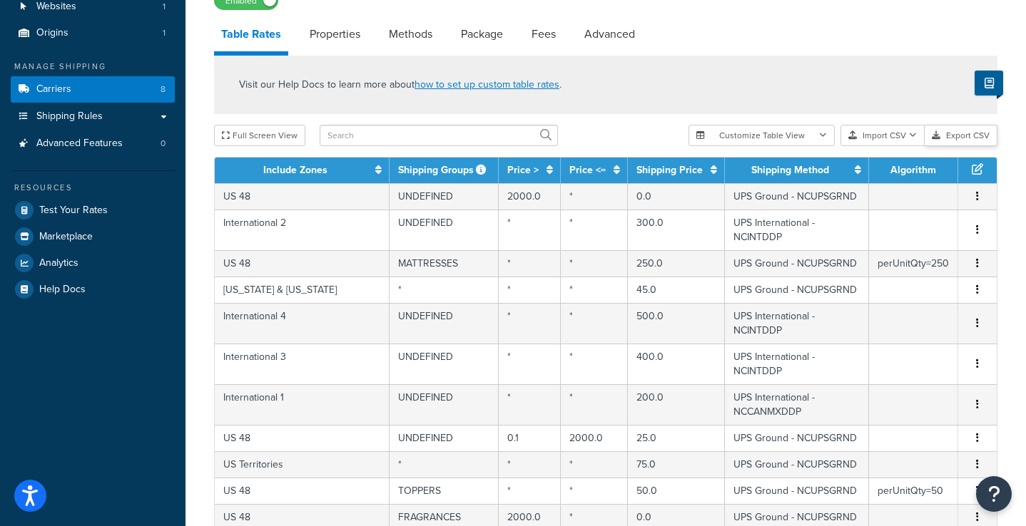
click at [966, 141] on button "Export CSV" at bounding box center [961, 135] width 73 height 21
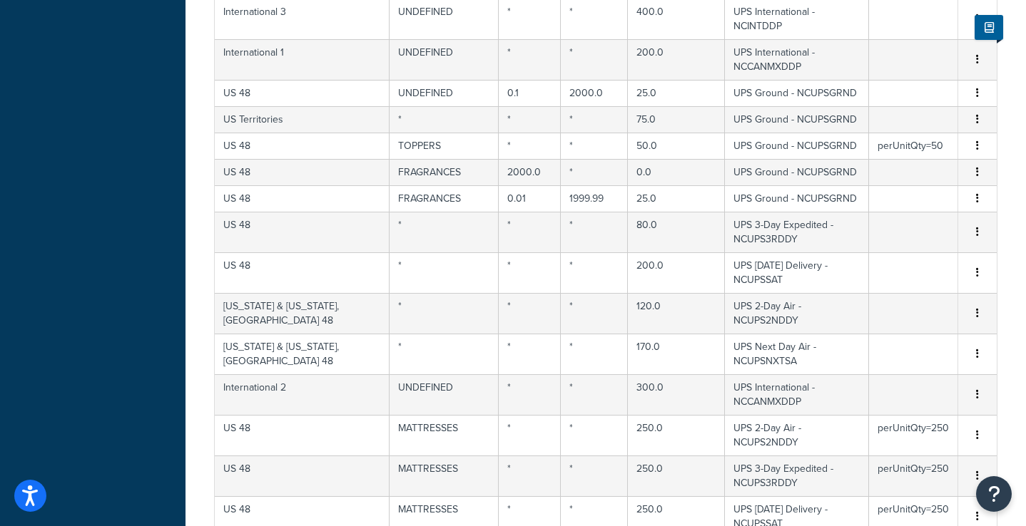
scroll to position [631, 0]
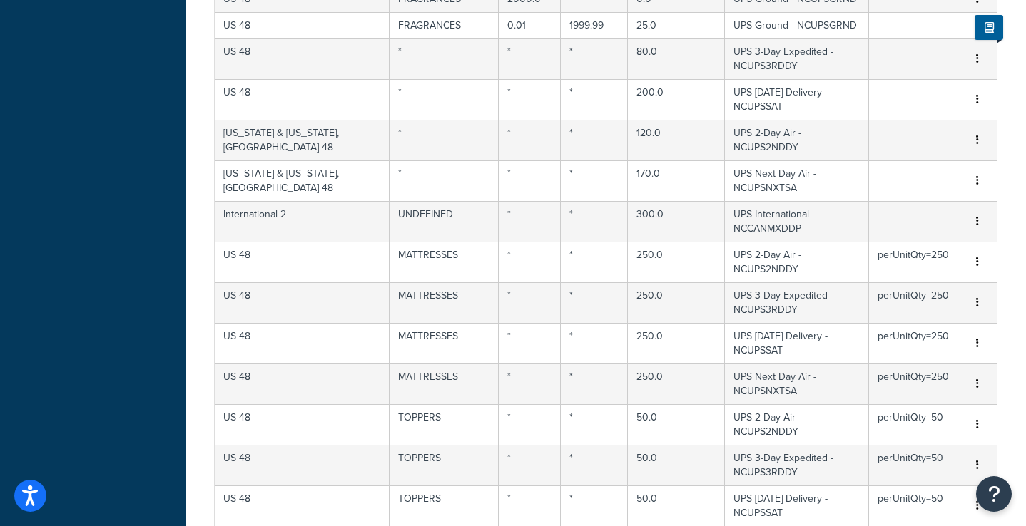
click at [896, 344] on div "Delete" at bounding box center [905, 341] width 101 height 29
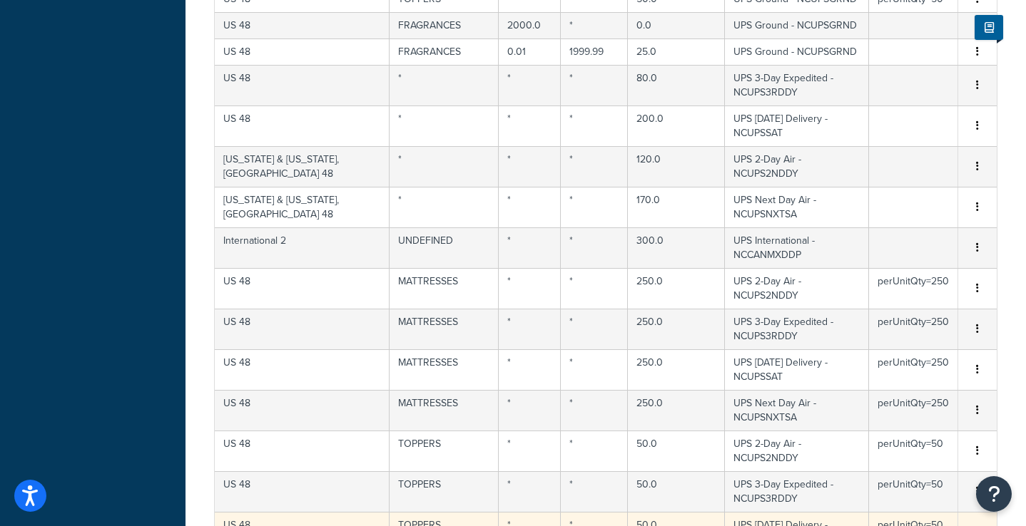
click at [974, 525] on button "button" at bounding box center [977, 533] width 11 height 16
click at [924, 335] on div "Delete" at bounding box center [905, 341] width 101 height 29
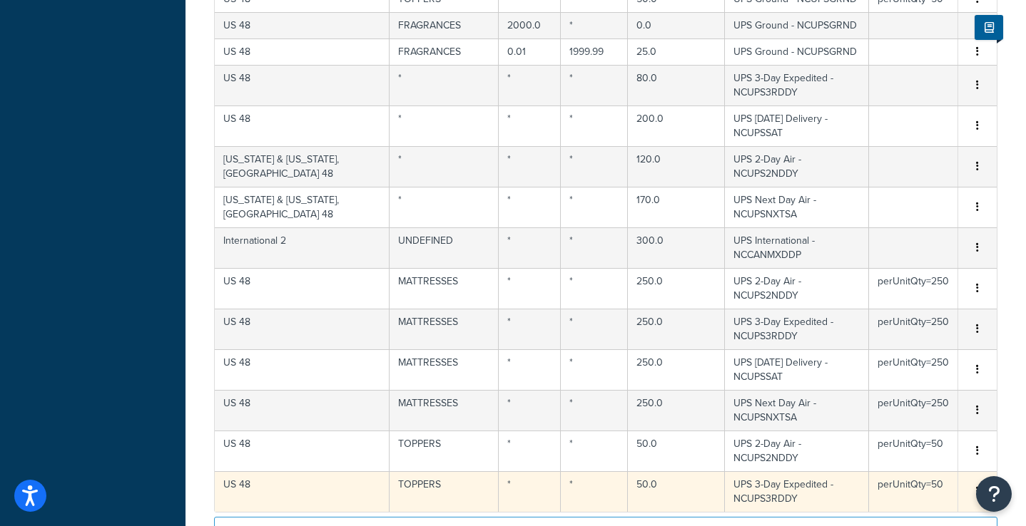
scroll to position [579, 0]
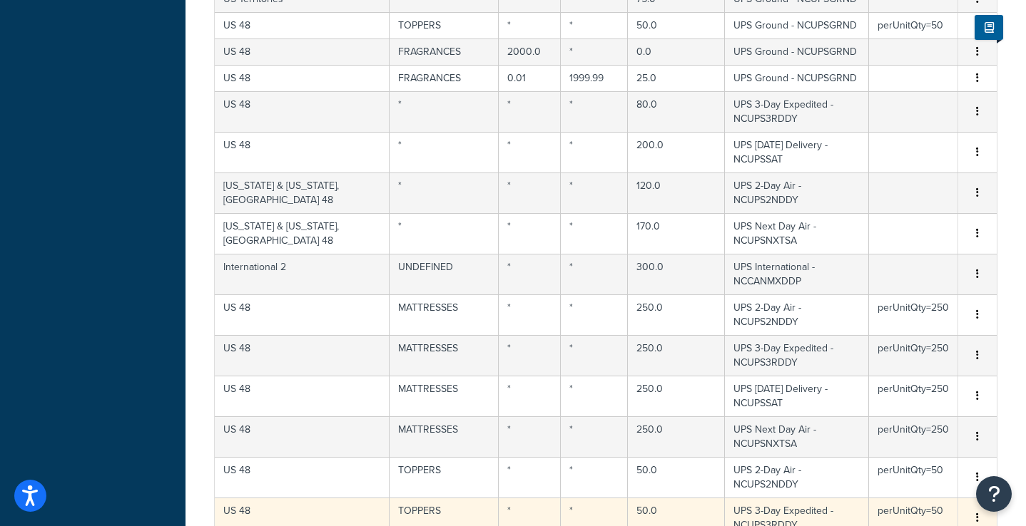
click at [979, 511] on button "button" at bounding box center [977, 519] width 11 height 16
click at [900, 339] on div "Delete" at bounding box center [905, 341] width 101 height 29
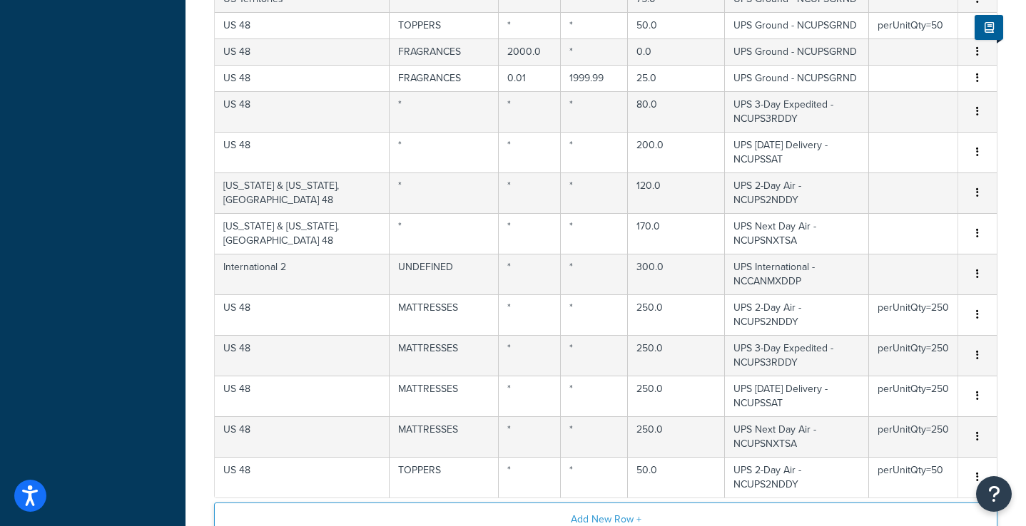
scroll to position [552, 0]
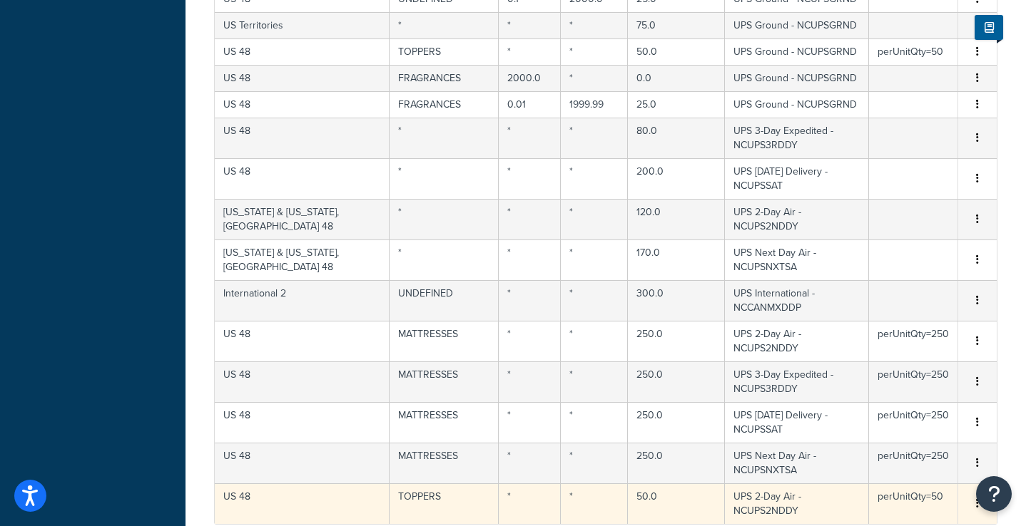
click at [975, 496] on button "button" at bounding box center [977, 504] width 11 height 16
click at [904, 334] on div "Delete" at bounding box center [905, 341] width 101 height 29
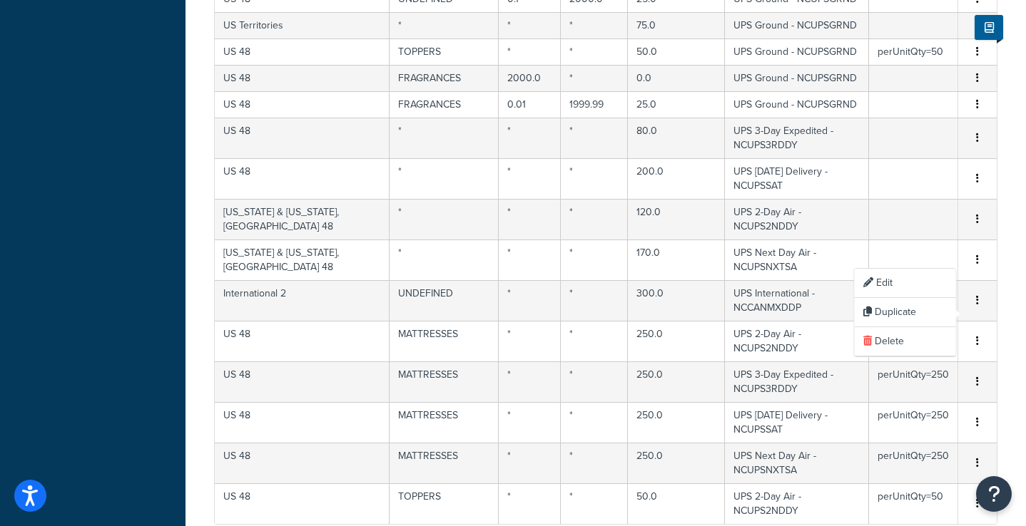
scroll to position [526, 0]
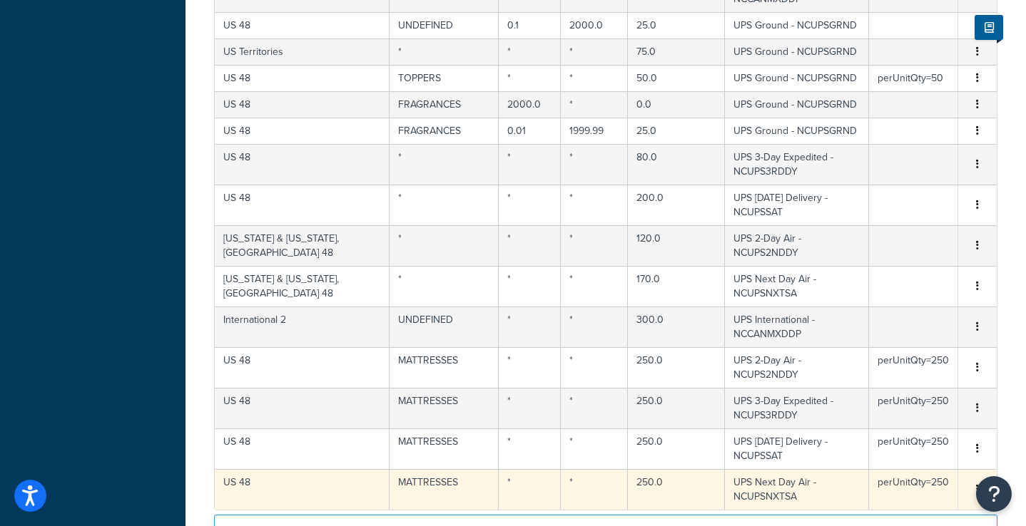
click at [977, 484] on icon "button" at bounding box center [977, 489] width 3 height 10
click at [917, 336] on div "Delete" at bounding box center [905, 341] width 101 height 29
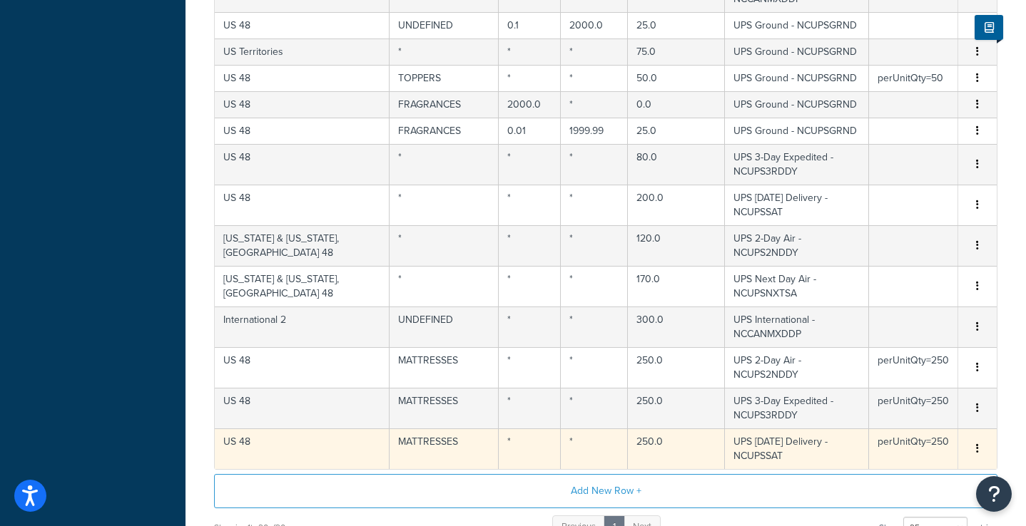
scroll to position [499, 0]
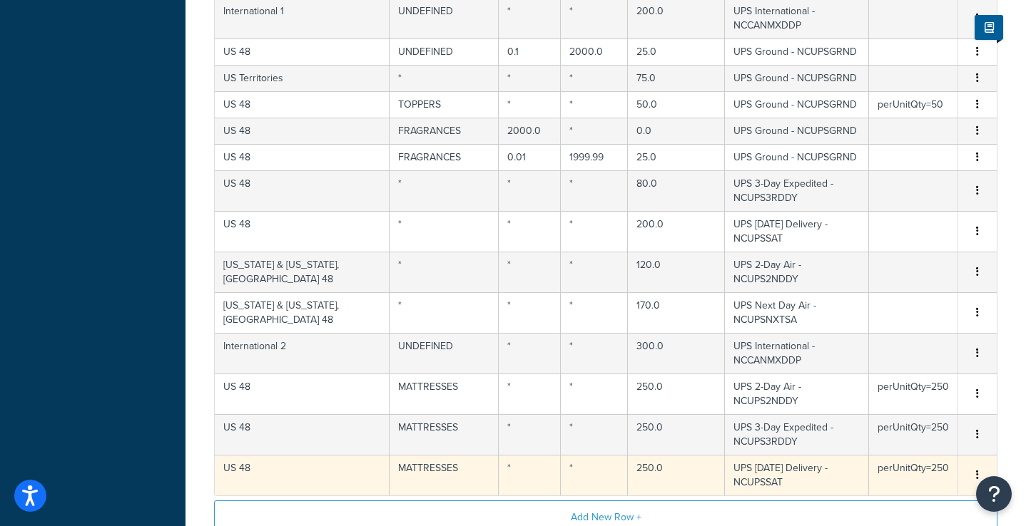
click at [977, 470] on icon "button" at bounding box center [977, 475] width 3 height 10
click at [895, 336] on div "Delete" at bounding box center [905, 341] width 101 height 29
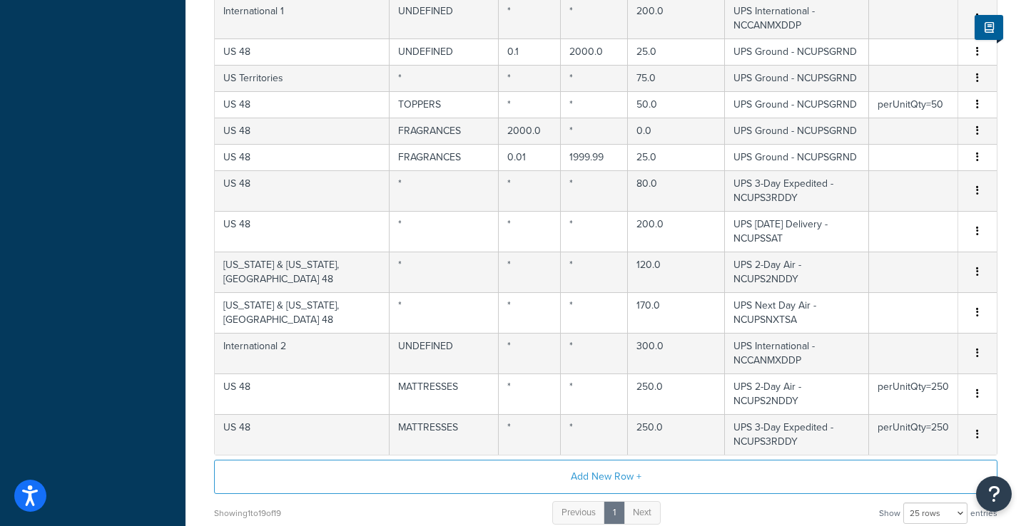
scroll to position [473, 0]
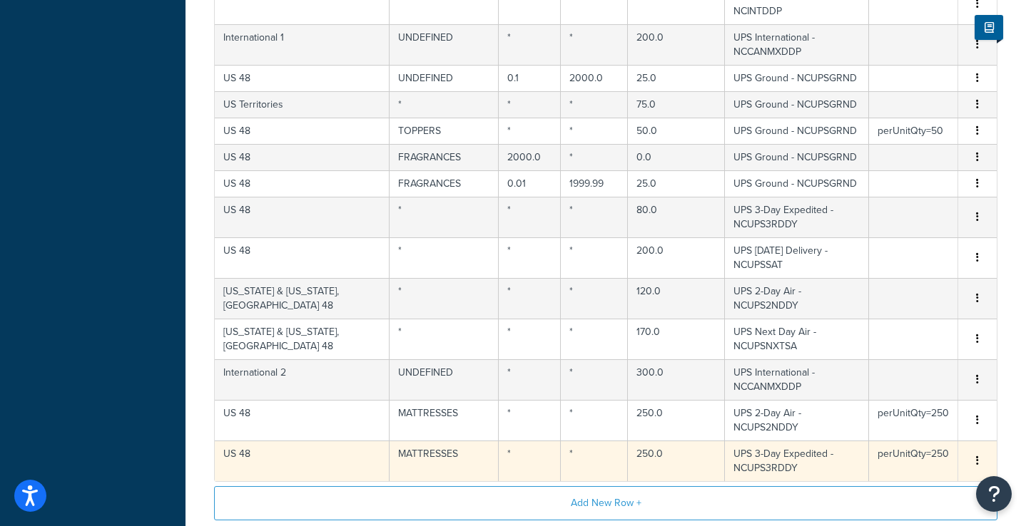
click at [979, 454] on button "button" at bounding box center [977, 462] width 11 height 16
click at [920, 338] on div "Delete" at bounding box center [905, 341] width 101 height 29
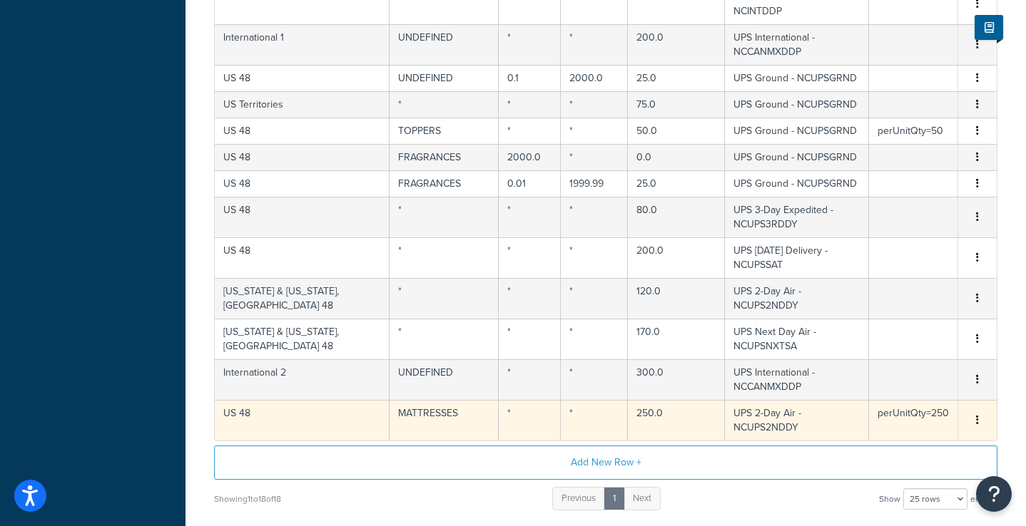
scroll to position [447, 0]
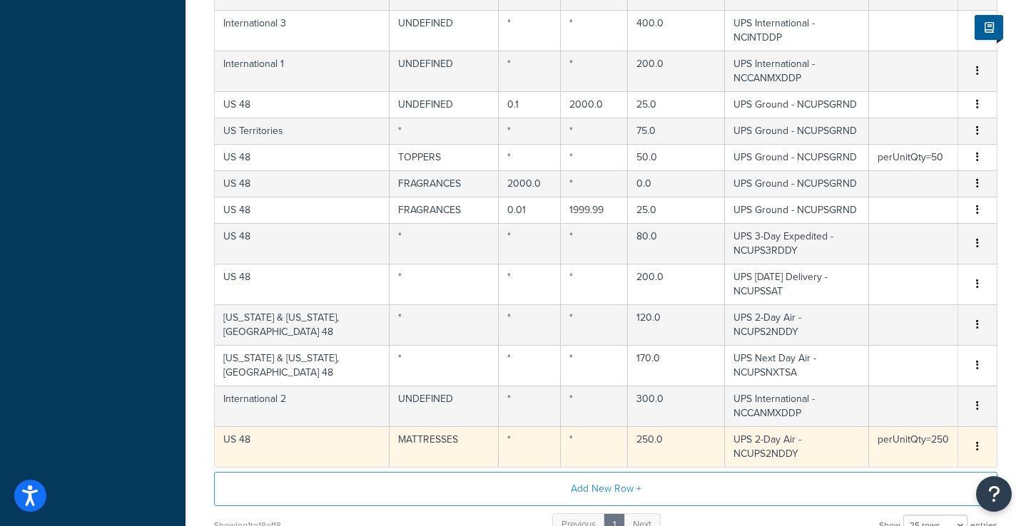
click at [976, 442] on icon "button" at bounding box center [977, 447] width 3 height 10
click at [898, 333] on div "Delete" at bounding box center [905, 341] width 101 height 29
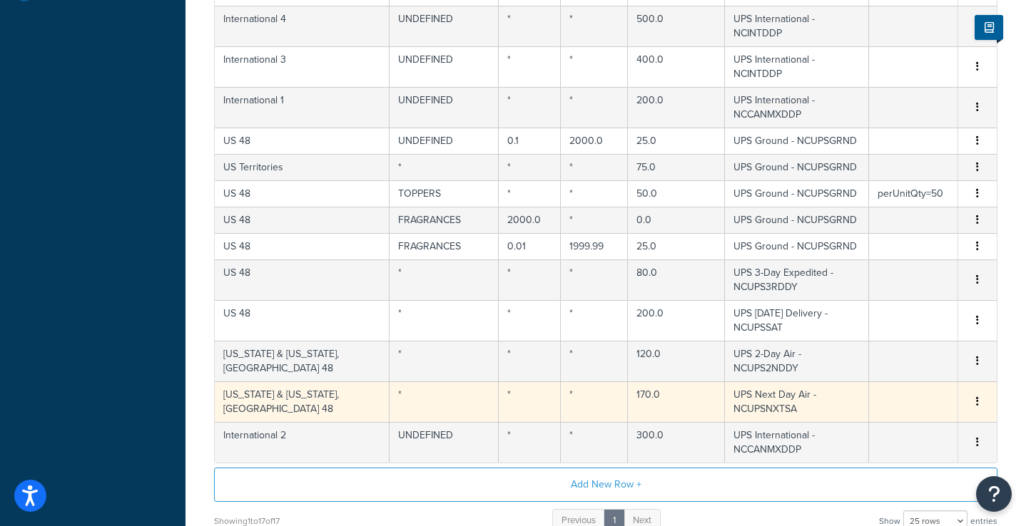
scroll to position [409, 0]
click at [982, 396] on span "Edit Duplicate Delete" at bounding box center [977, 404] width 21 height 16
click at [978, 398] on icon "button" at bounding box center [977, 403] width 3 height 10
click at [916, 320] on div "Delete" at bounding box center [905, 326] width 101 height 29
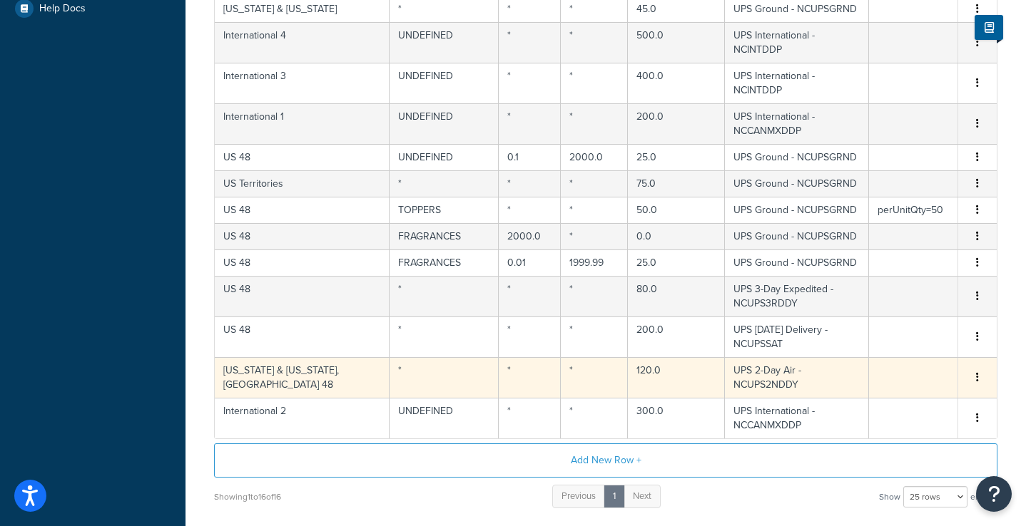
click at [978, 370] on button "button" at bounding box center [977, 378] width 11 height 16
click at [926, 308] on div "Delete" at bounding box center [905, 315] width 101 height 29
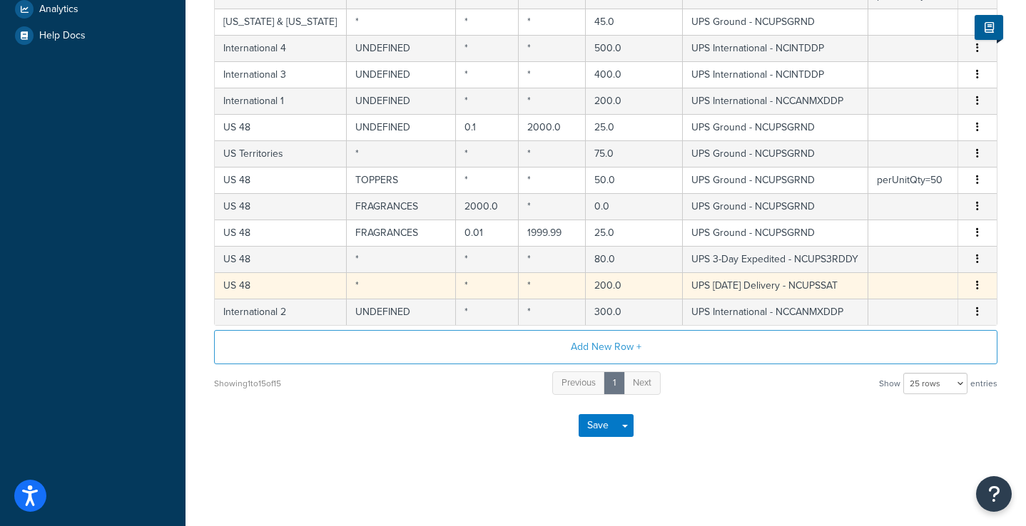
click at [977, 288] on icon "button" at bounding box center [977, 285] width 3 height 10
click at [887, 312] on div "Delete" at bounding box center [905, 315] width 101 height 29
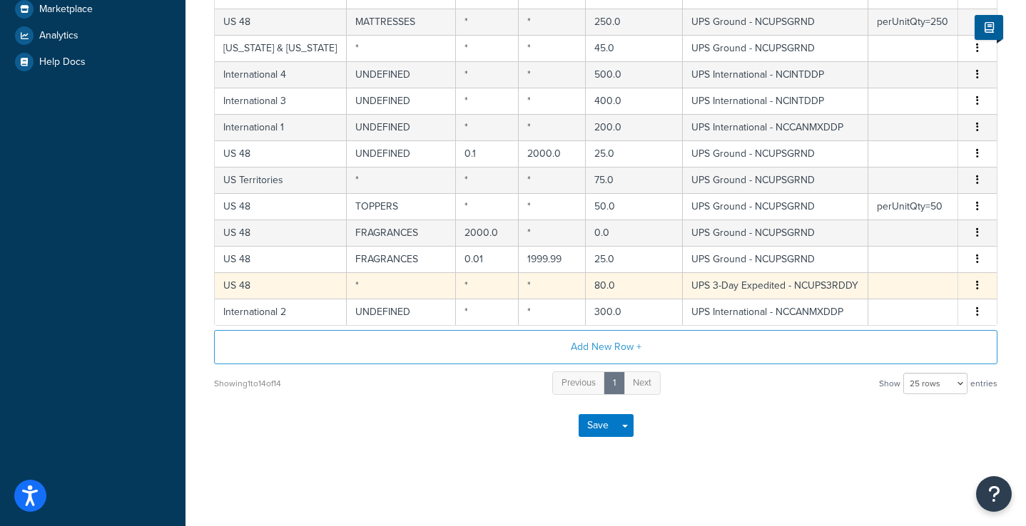
scroll to position [341, 0]
click at [980, 285] on button "button" at bounding box center [977, 286] width 11 height 16
click at [897, 311] on div "Delete" at bounding box center [905, 315] width 101 height 29
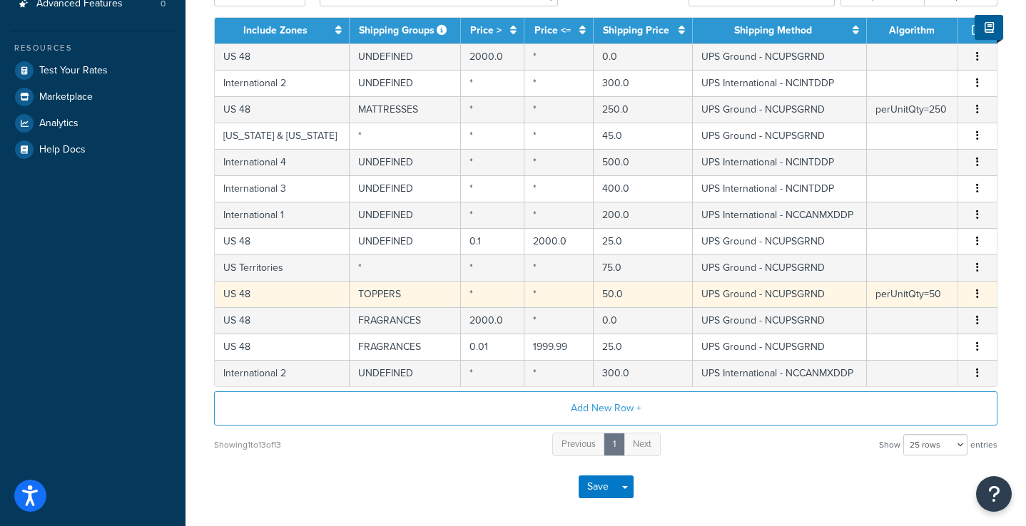
scroll to position [247, 0]
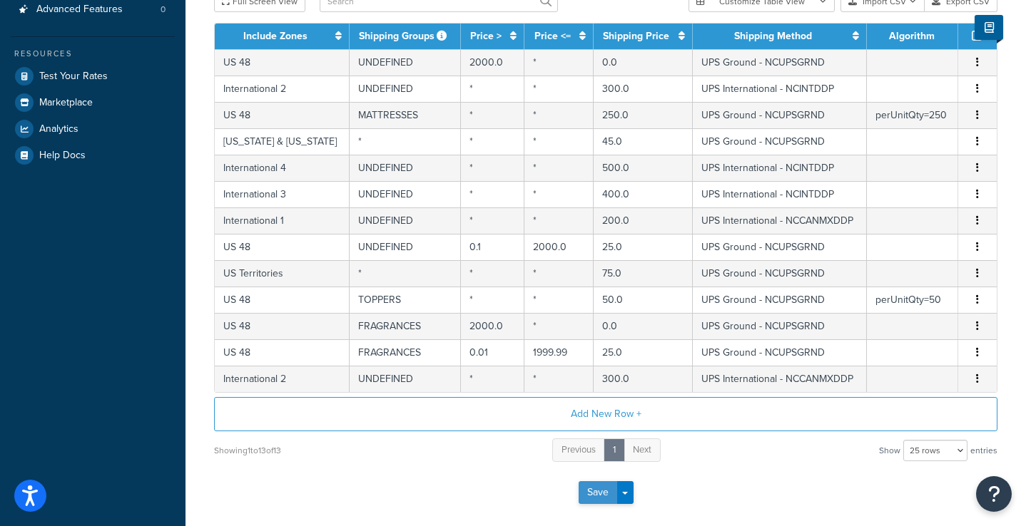
click at [589, 488] on button "Save" at bounding box center [598, 493] width 39 height 23
